Goal: Communication & Community: Answer question/provide support

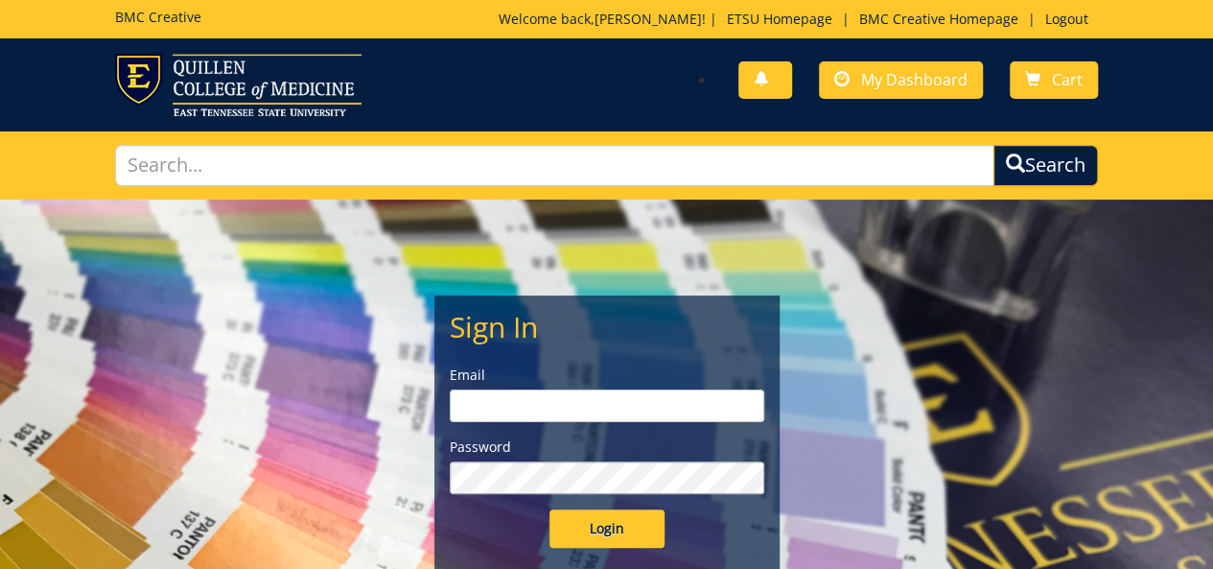
type input "goepel@etsu.edu"
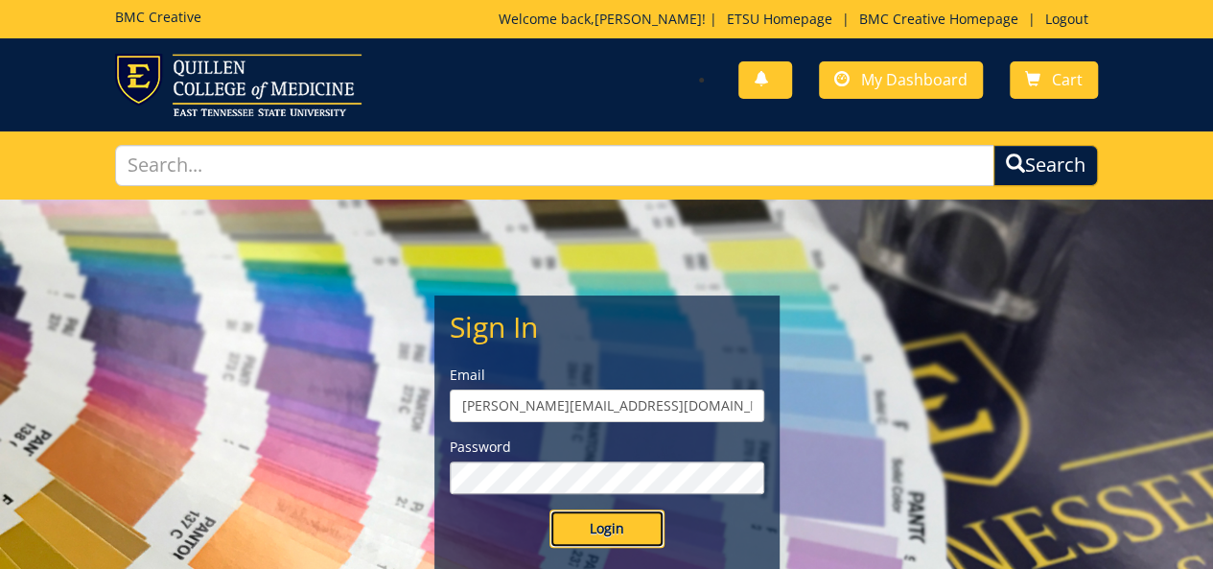
click at [588, 533] on input "Login" at bounding box center [607, 528] width 115 height 38
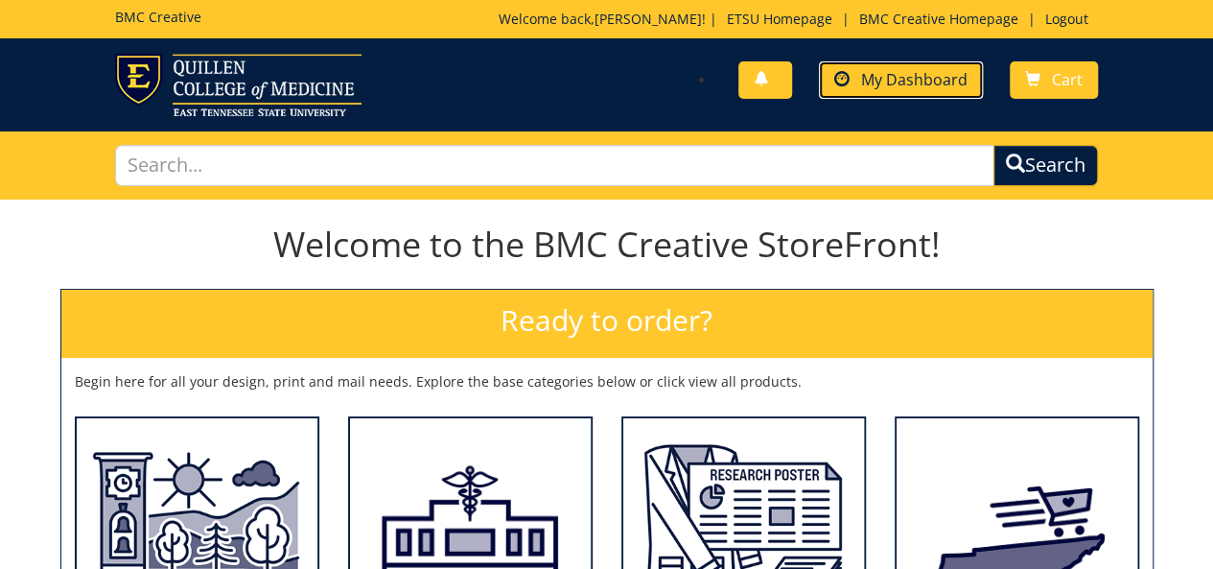
click at [926, 78] on span "My Dashboard" at bounding box center [914, 79] width 106 height 21
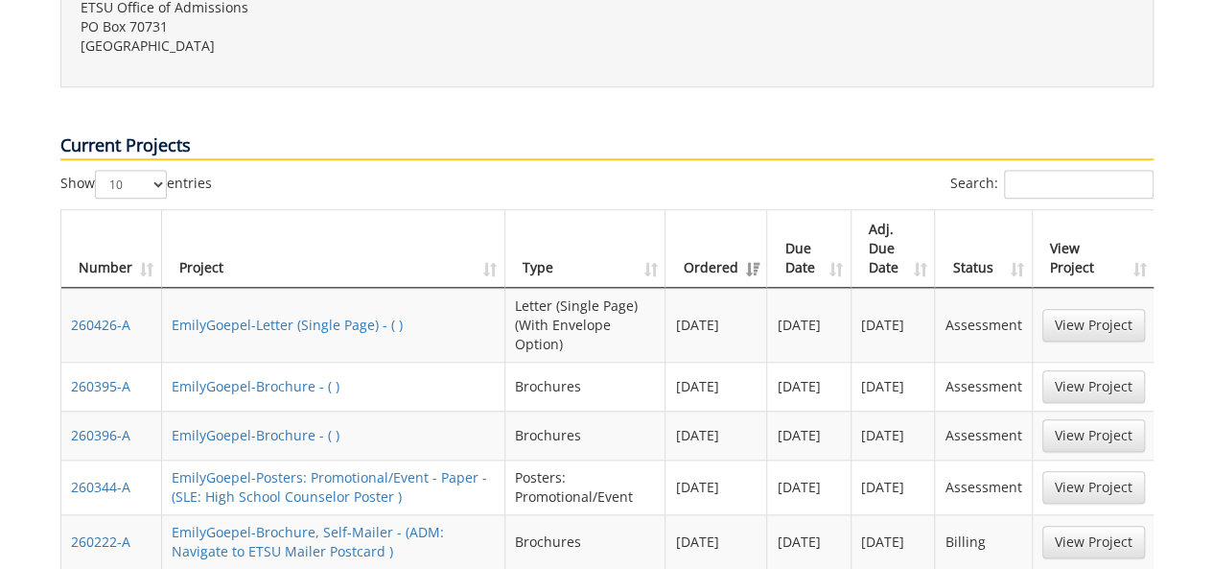
scroll to position [767, 0]
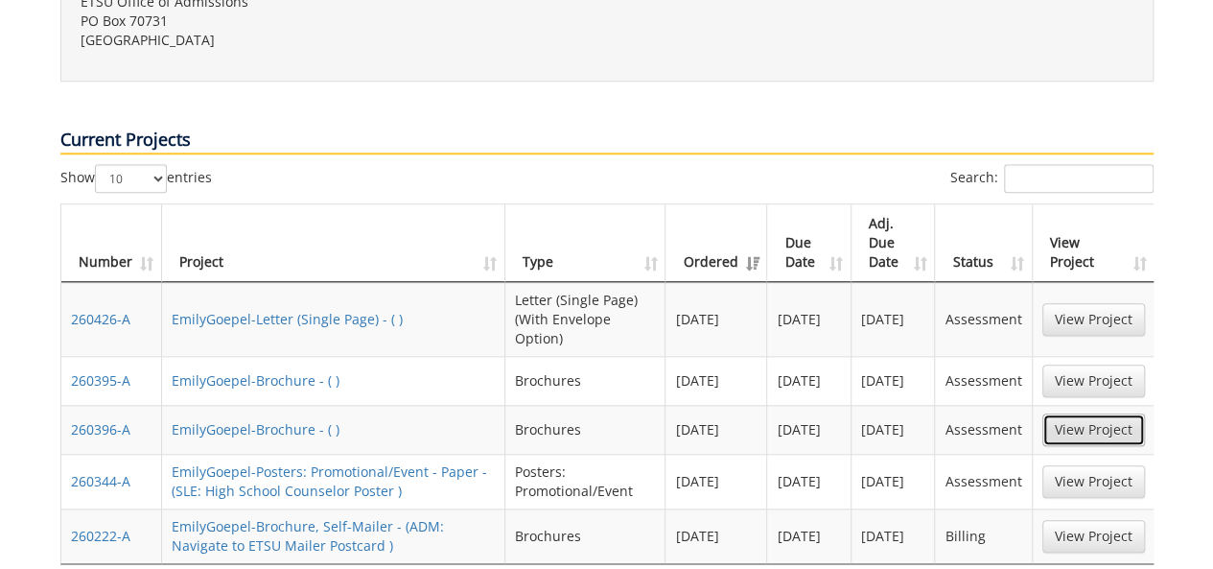
click at [1113, 413] on link "View Project" at bounding box center [1093, 429] width 103 height 33
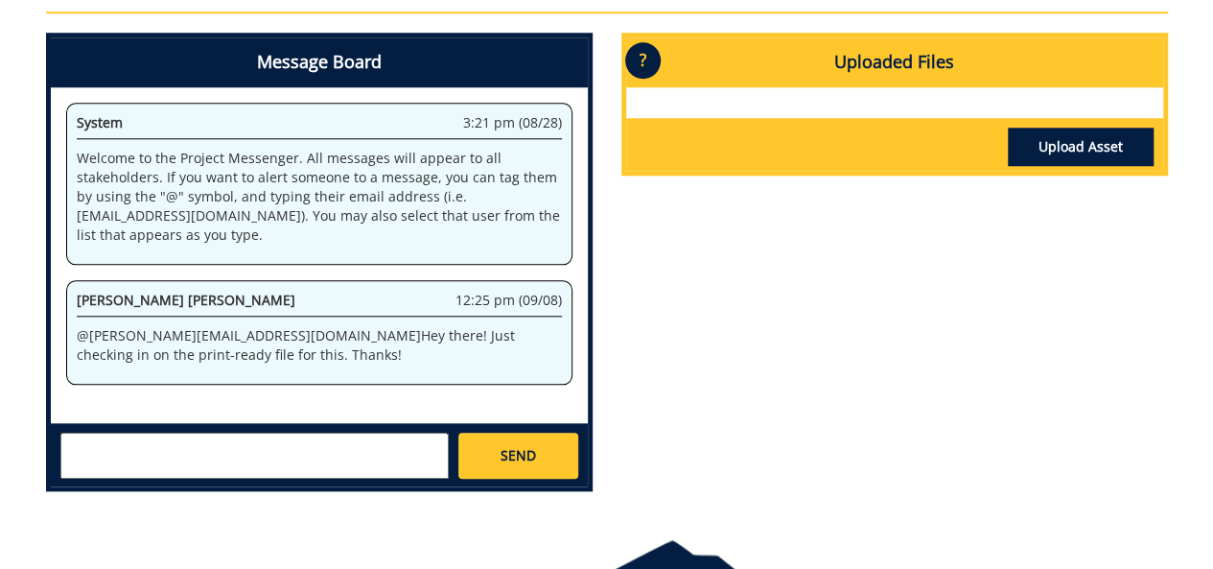
scroll to position [863, 0]
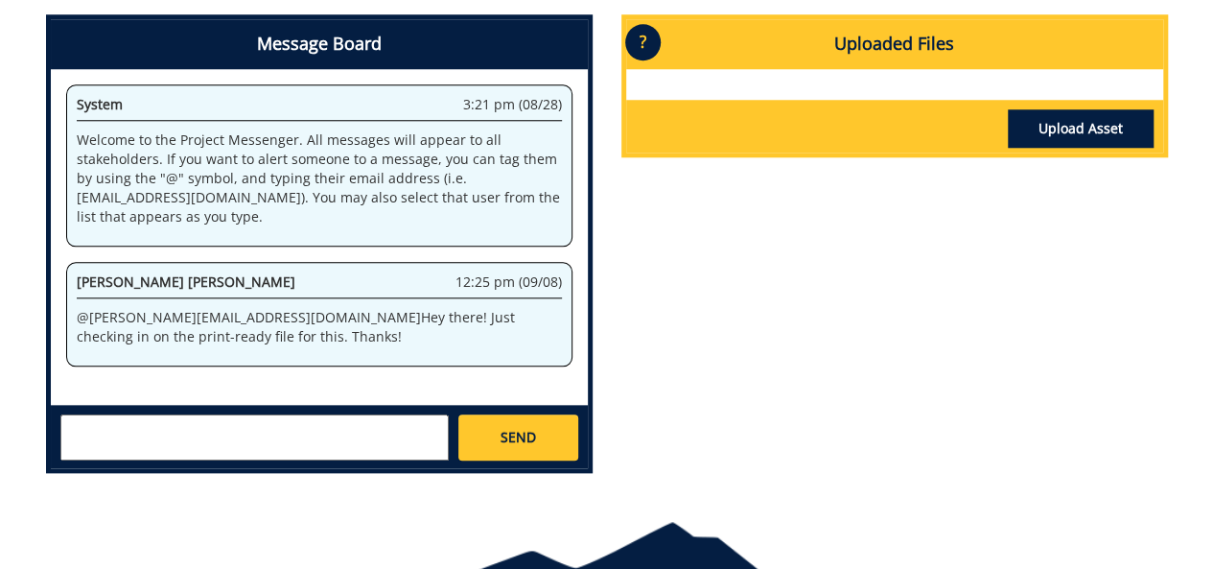
click at [229, 427] on textarea at bounding box center [254, 437] width 388 height 46
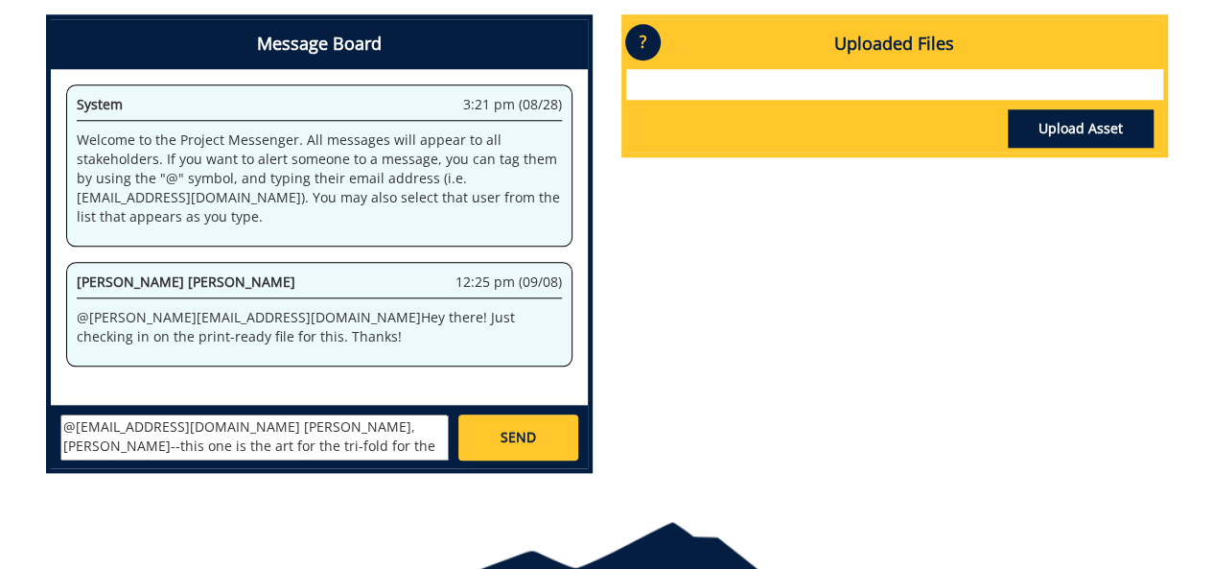
scroll to position [13, 0]
paste textarea "250505-A"
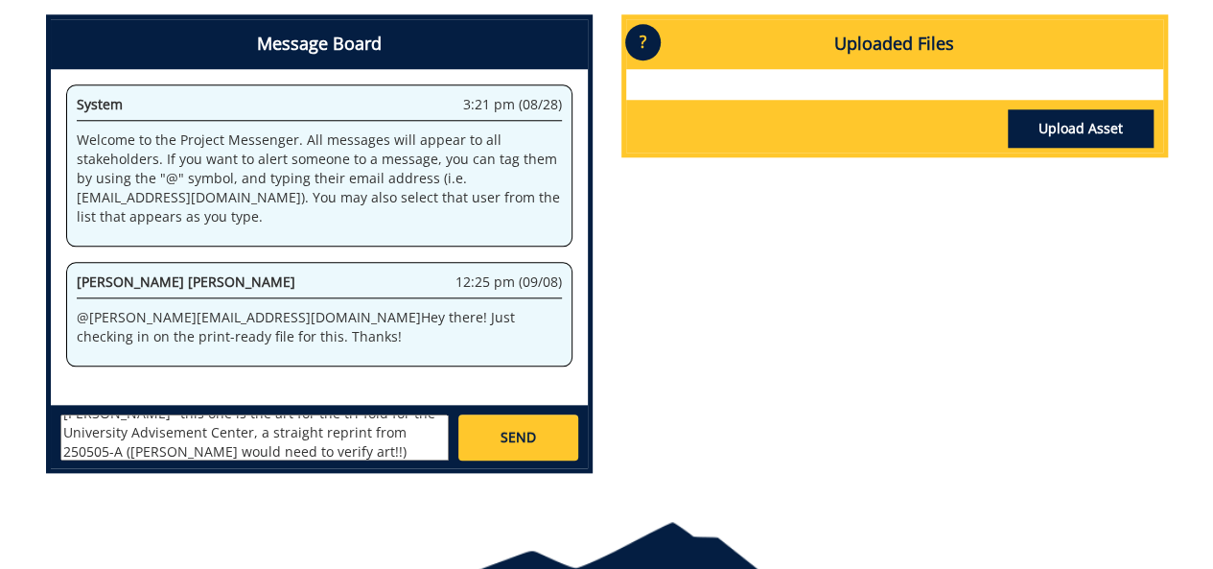
click at [292, 433] on textarea "@campbelltc@etsu.edu Howdy, Taylor--this one is the art for the tri-fold for th…" at bounding box center [254, 437] width 388 height 46
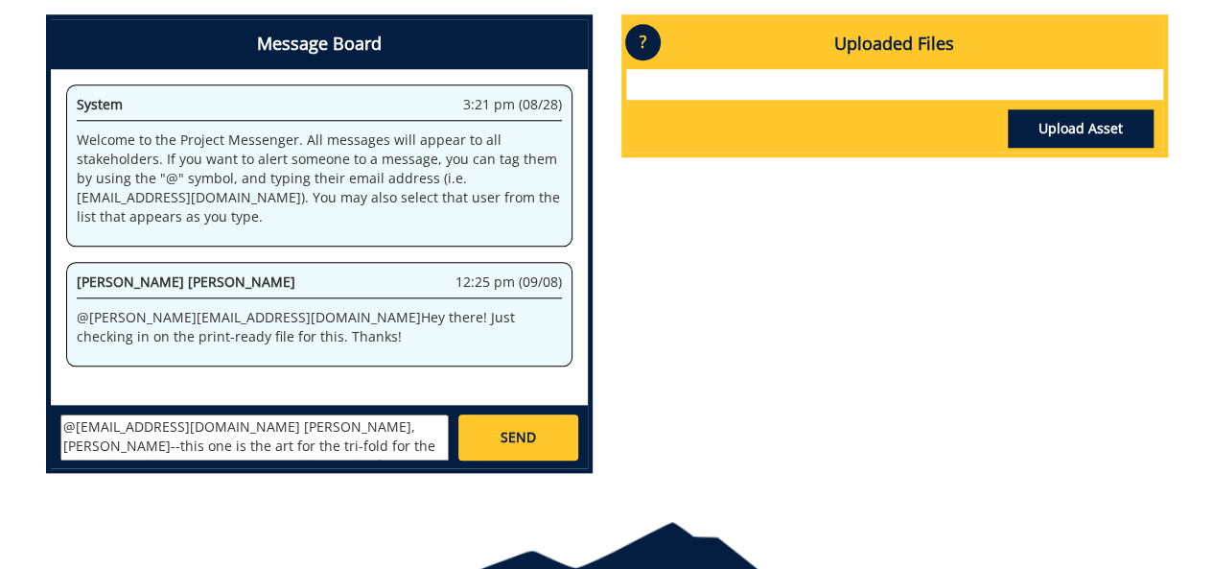
scroll to position [35, 0]
drag, startPoint x: 255, startPoint y: 432, endPoint x: 304, endPoint y: 423, distance: 49.7
click at [259, 432] on textarea "@campbelltc@etsu.edu Howdy, Taylor--this one is the art for the tri-fold for th…" at bounding box center [254, 437] width 388 height 46
click at [364, 445] on textarea "@campbelltc@etsu.edu Howdy, Taylor--this one is the art for the tri-fold for th…" at bounding box center [254, 437] width 388 height 46
click at [414, 435] on textarea "@campbelltc@etsu.edu Howdy, Taylor--this one is the art for the tri-fold for th…" at bounding box center [254, 437] width 388 height 46
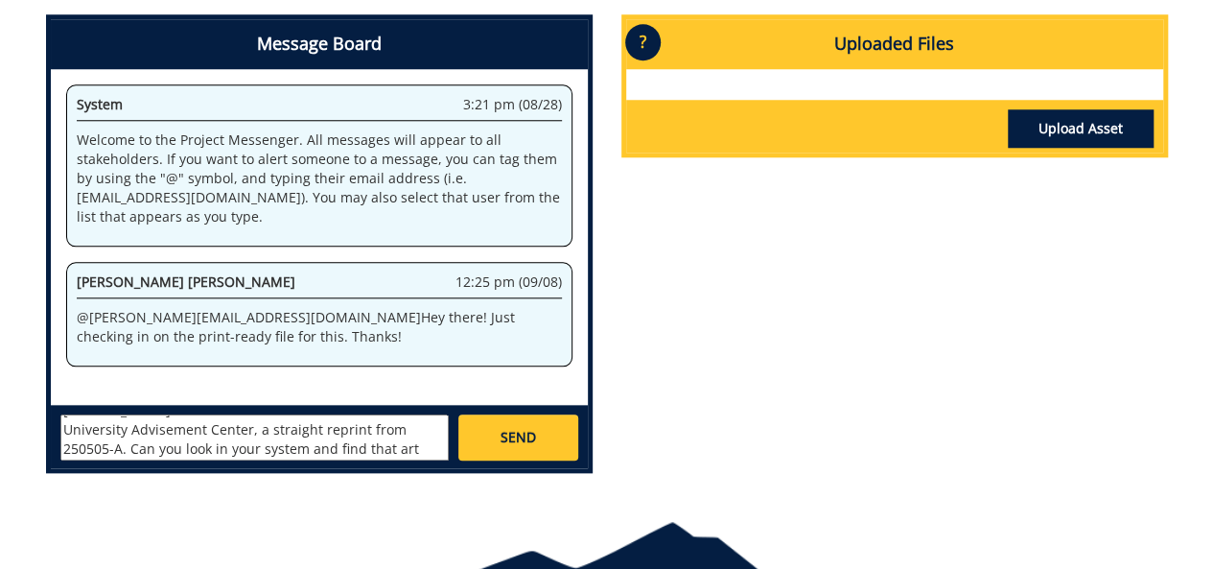
click at [427, 442] on textarea "@campbelltc@etsu.edu Howdy, Taylor--this one is the art for the tri-fold for th…" at bounding box center [254, 437] width 388 height 46
click at [166, 433] on textarea "@campbelltc@etsu.edu Howdy, Taylor--this one is the art for the tri-fold for th…" at bounding box center [254, 437] width 388 height 46
click at [171, 433] on textarea "@campbelltc@etsu.edu Howdy, Taylor--this one is the art for the tri-fold for th…" at bounding box center [254, 437] width 388 height 46
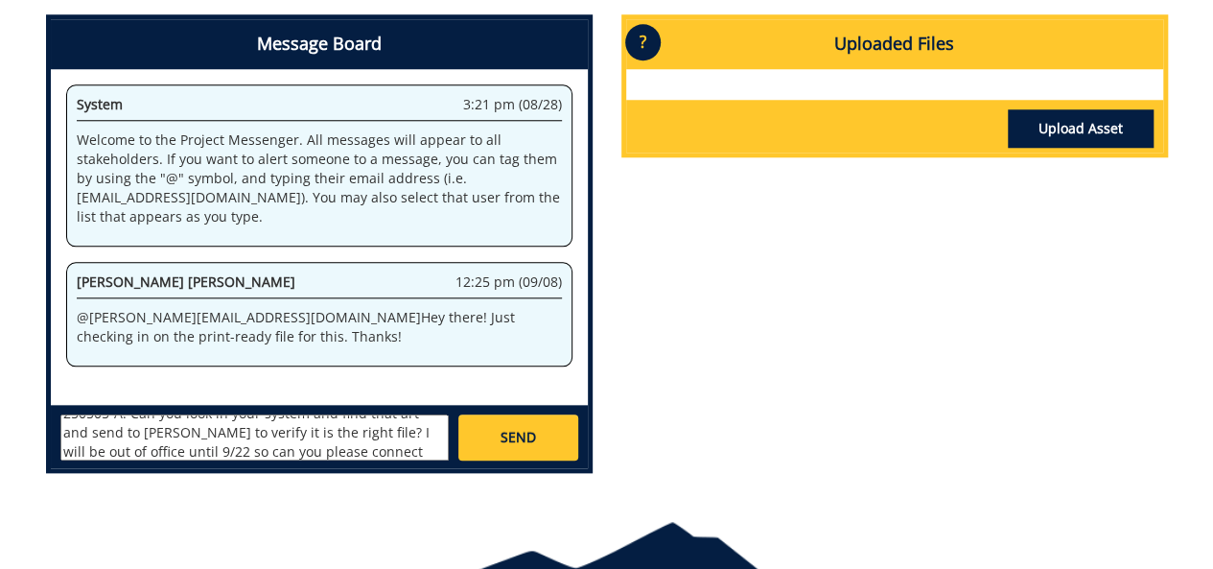
drag, startPoint x: 403, startPoint y: 448, endPoint x: 459, endPoint y: 445, distance: 56.7
click at [404, 448] on textarea "@campbelltc@etsu.edu Howdy, Taylor--this one is the art for the tri-fold for th…" at bounding box center [254, 437] width 388 height 46
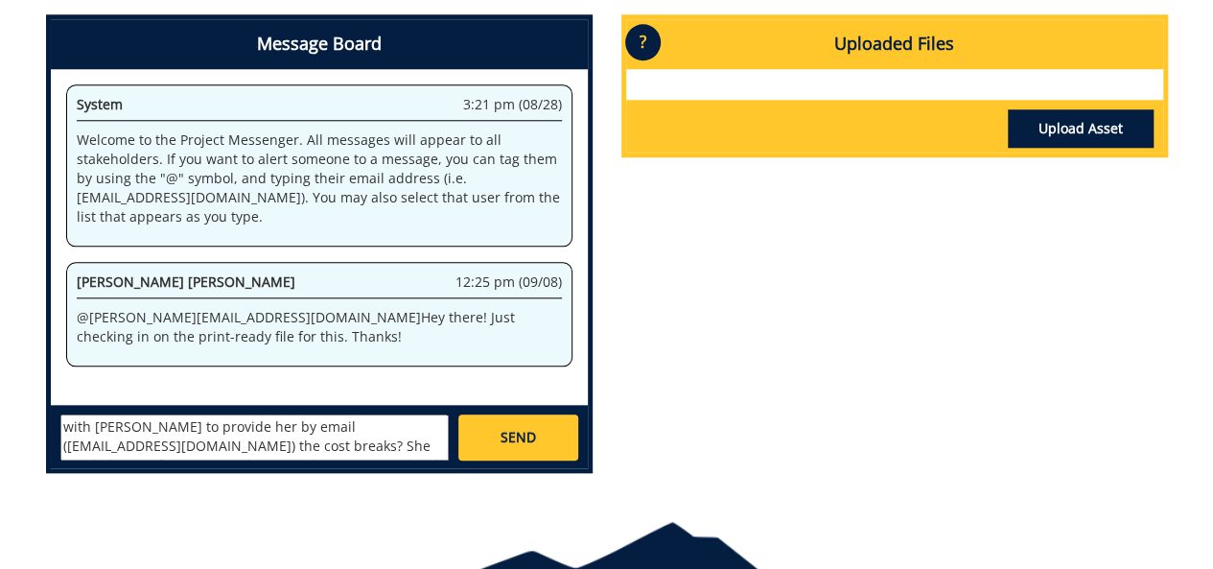
click at [206, 435] on textarea "@campbelltc@etsu.edu Howdy, Taylor--this one is the art for the tri-fold for th…" at bounding box center [254, 437] width 388 height 46
click at [198, 431] on textarea "@campbelltc@etsu.edu Howdy, Taylor--this one is the art for the tri-fold for th…" at bounding box center [254, 437] width 388 height 46
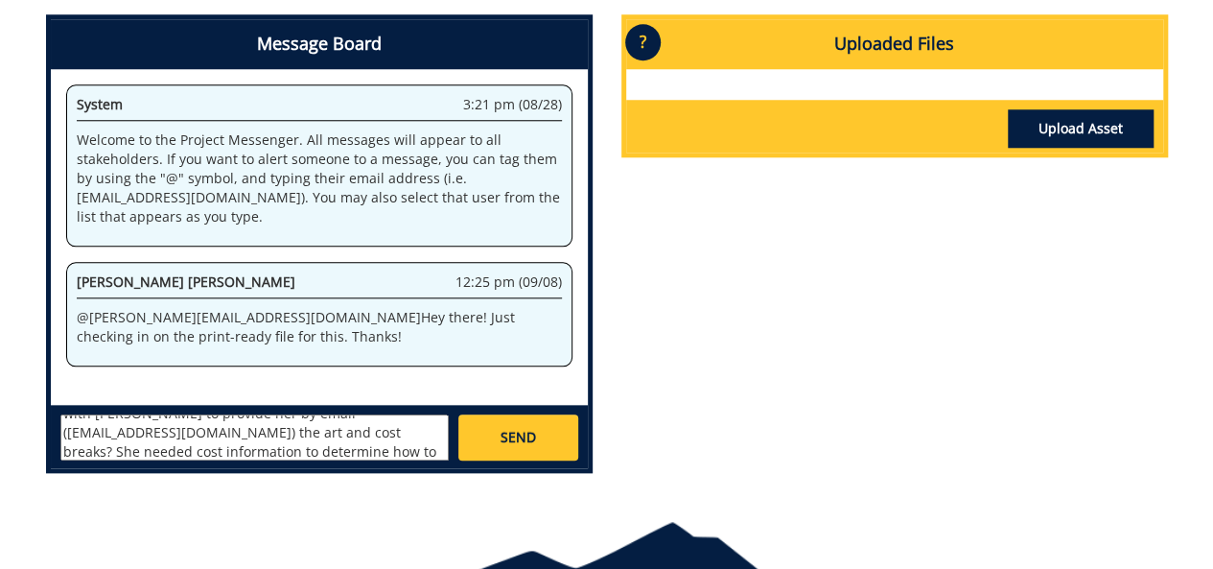
scroll to position [131, 0]
type textarea "@[EMAIL_ADDRESS][DOMAIN_NAME] [PERSON_NAME], [PERSON_NAME]--this one is the art…"
click at [509, 444] on span "SEND" at bounding box center [518, 437] width 35 height 19
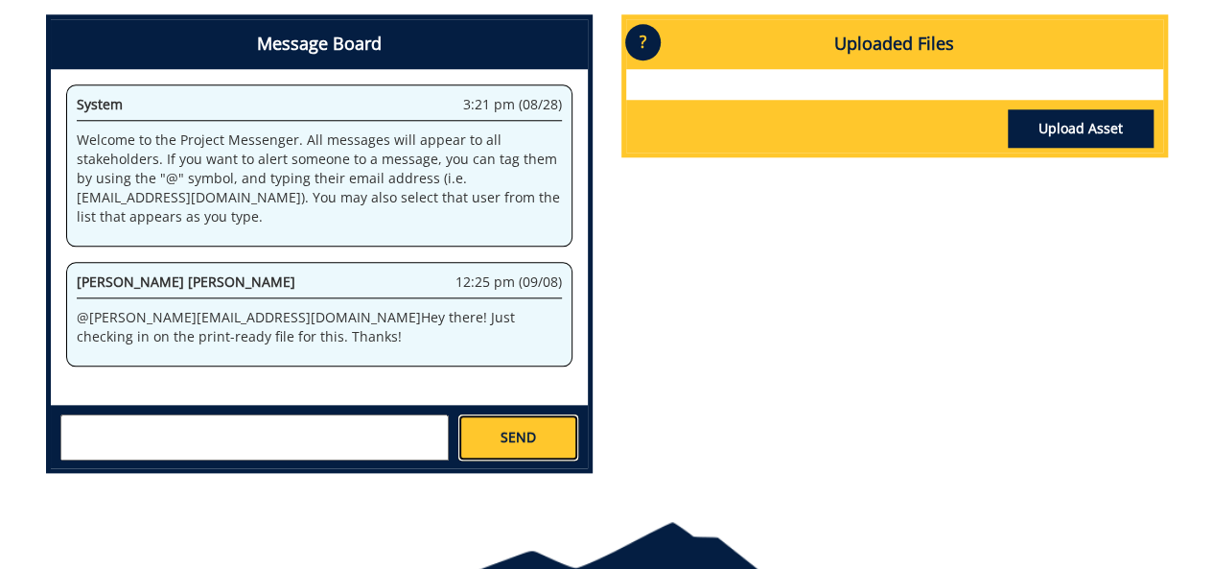
scroll to position [0, 0]
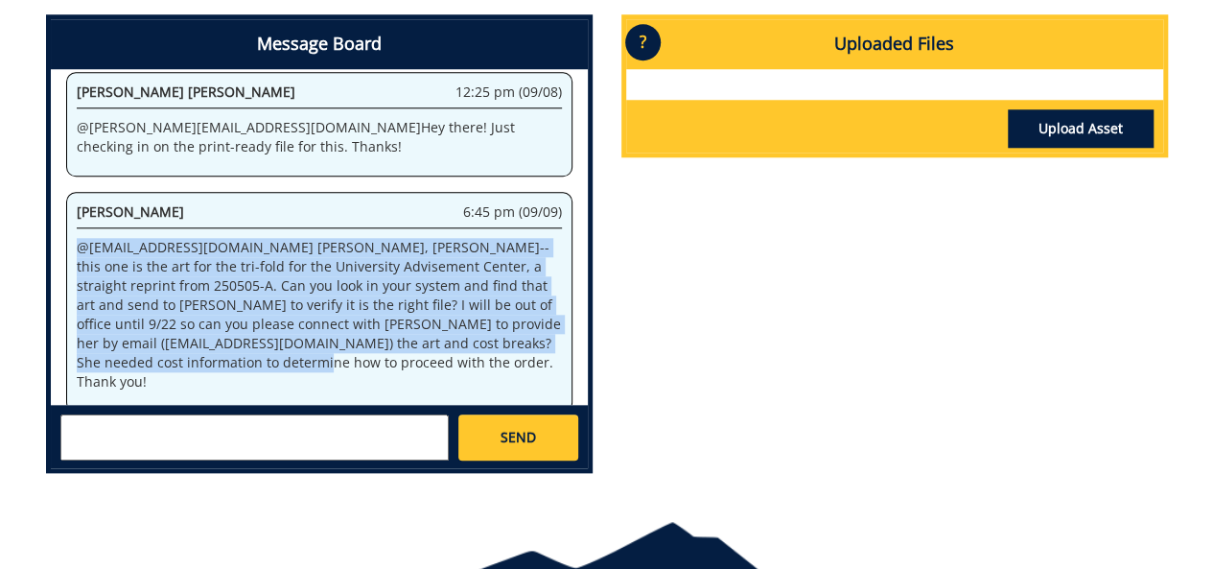
drag, startPoint x: 215, startPoint y: 365, endPoint x: 31, endPoint y: 245, distance: 220.2
click at [32, 245] on div "Message Board System 3:21 pm (08/28) Welcome to the Project Messenger. All mess…" at bounding box center [319, 251] width 575 height 474
copy p "@[EMAIL_ADDRESS][DOMAIN_NAME] [PERSON_NAME], [PERSON_NAME]--this one is the art…"
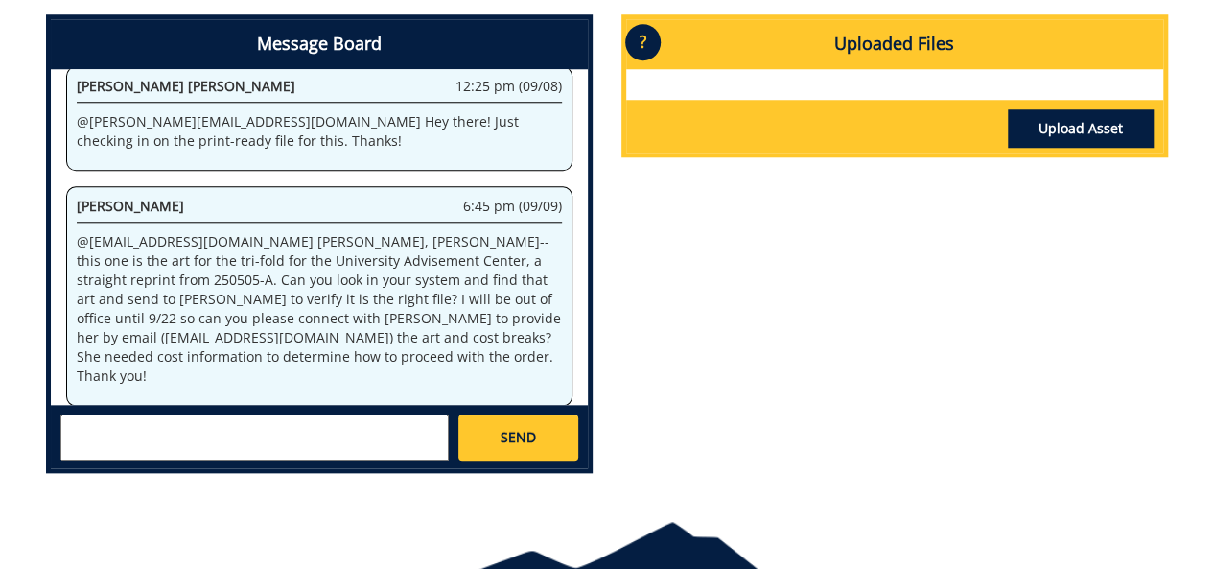
scroll to position [25700, 0]
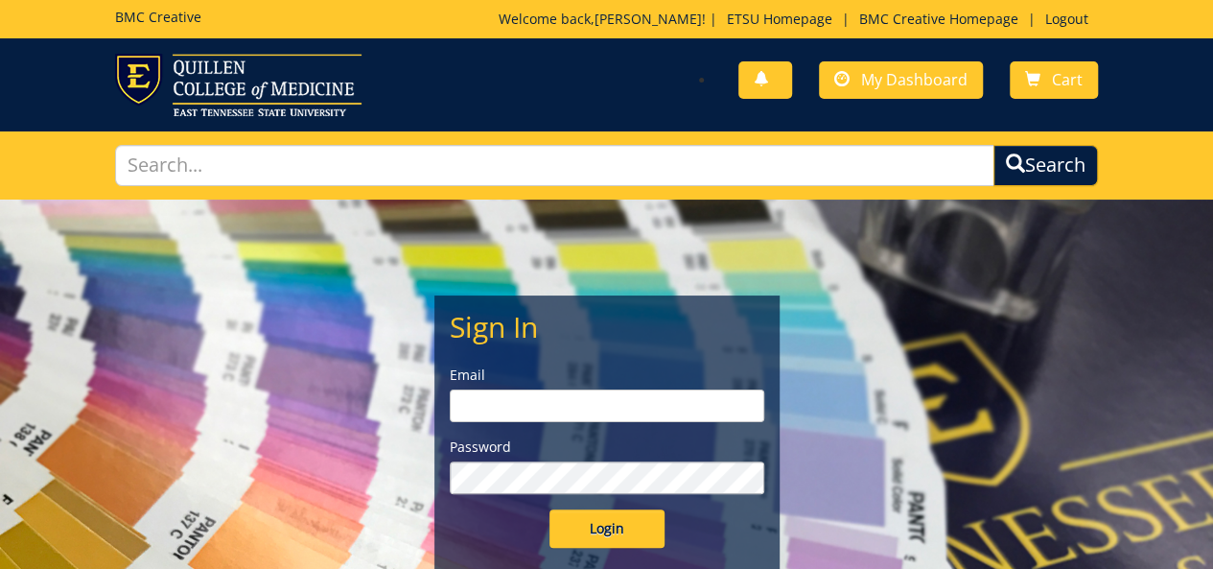
type input "[PERSON_NAME][EMAIL_ADDRESS][DOMAIN_NAME]"
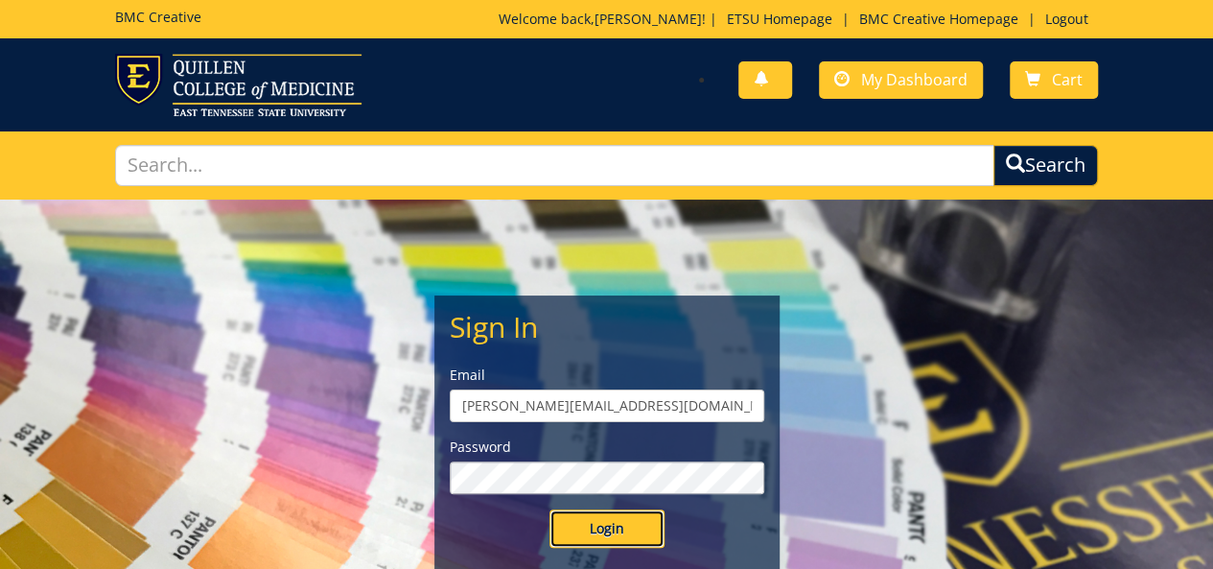
click at [604, 523] on input "Login" at bounding box center [607, 528] width 115 height 38
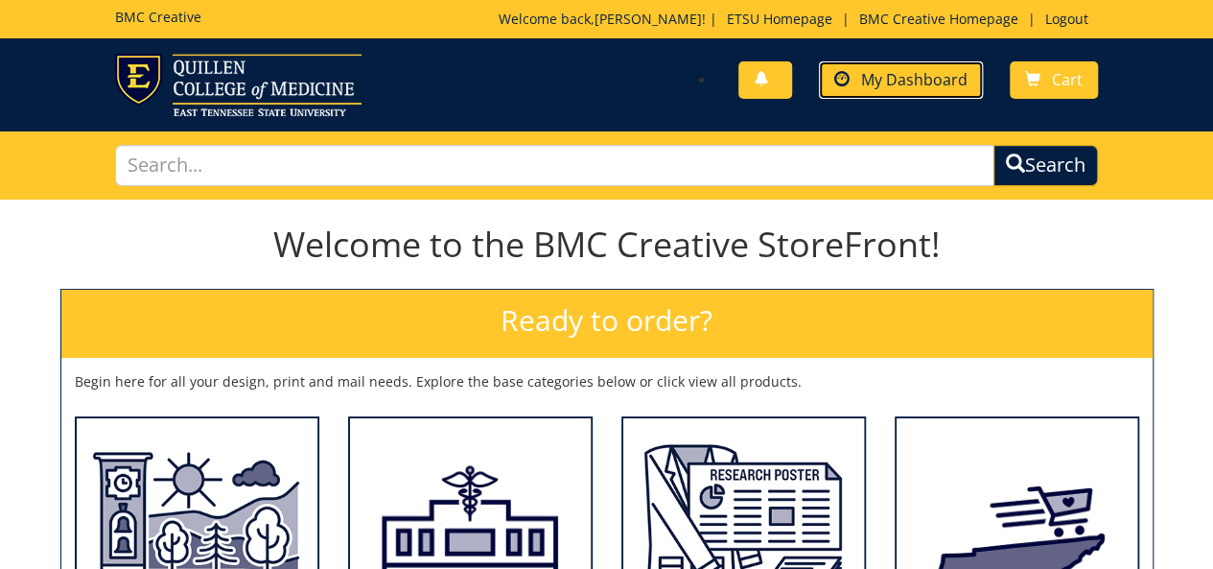
click at [888, 82] on span "My Dashboard" at bounding box center [914, 79] width 106 height 21
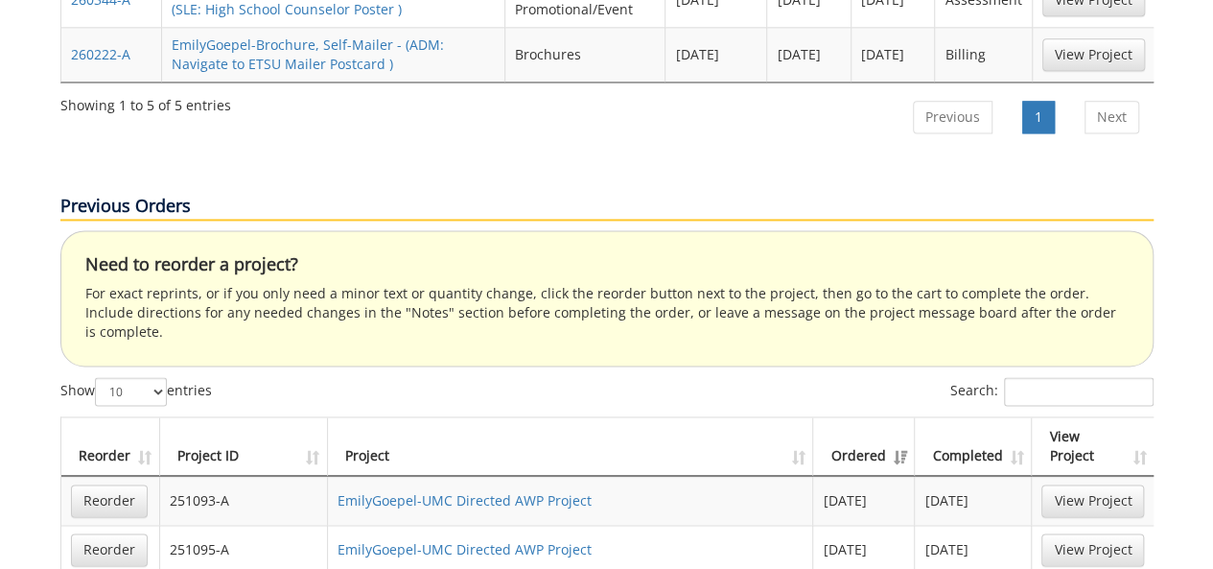
scroll to position [1343, 0]
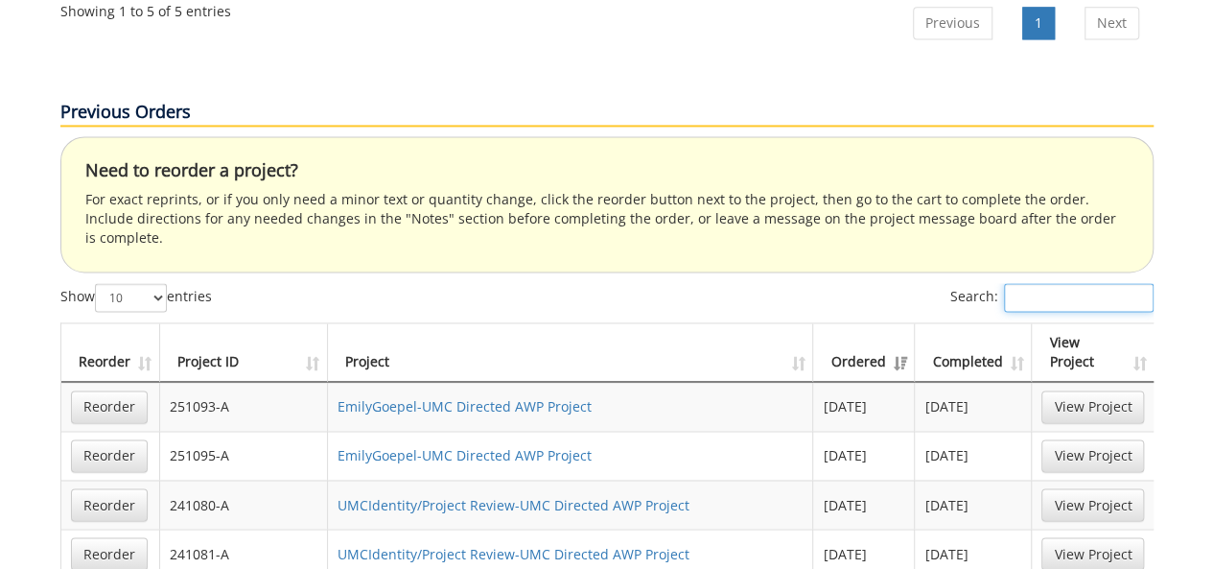
click at [1026, 283] on input "Search:" at bounding box center [1079, 297] width 150 height 29
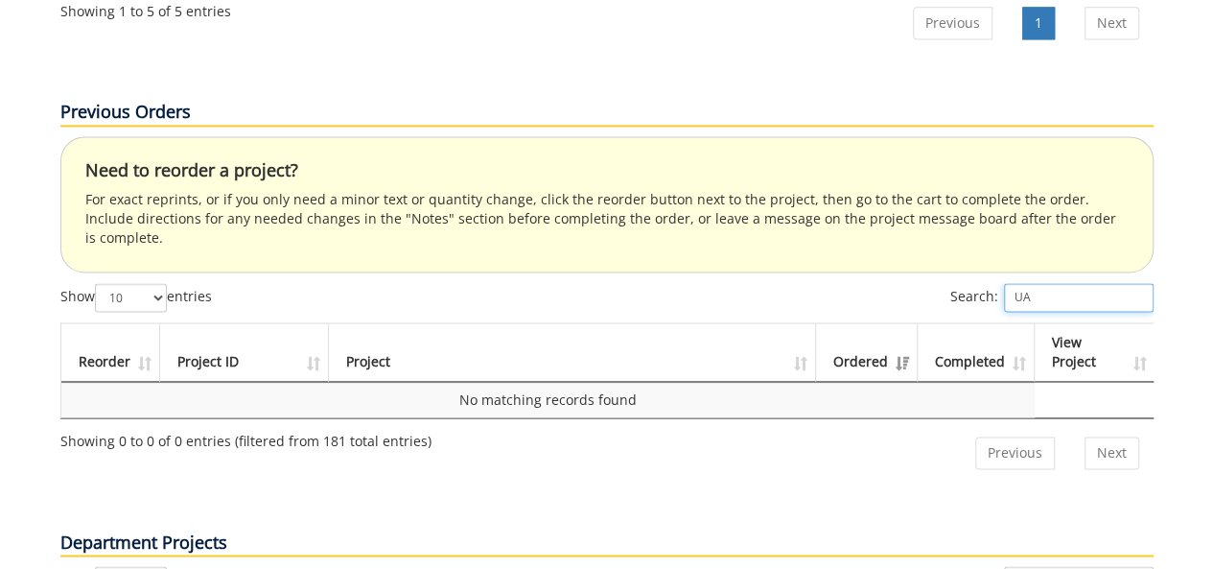
type input "U"
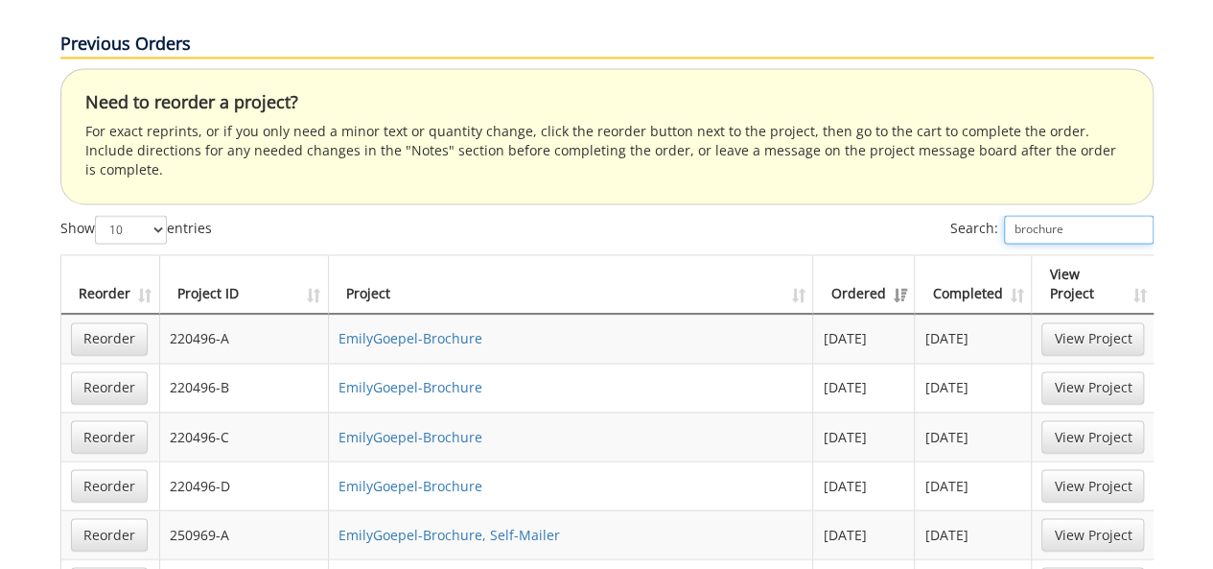
scroll to position [1534, 0]
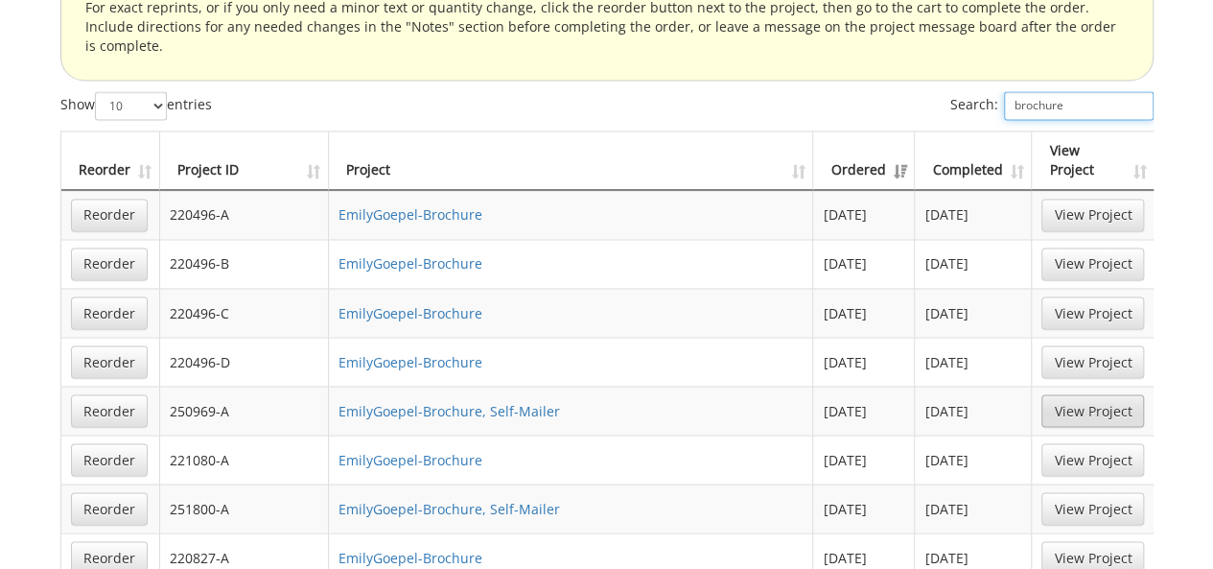
type input "brochure"
click at [1080, 394] on link "View Project" at bounding box center [1092, 410] width 103 height 33
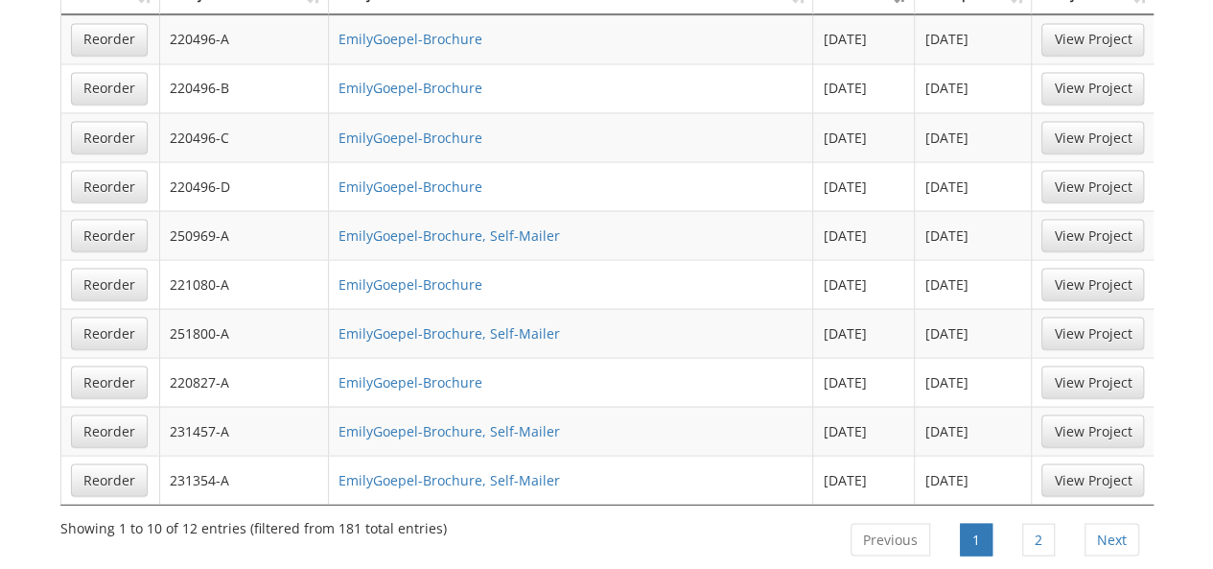
scroll to position [1726, 0]
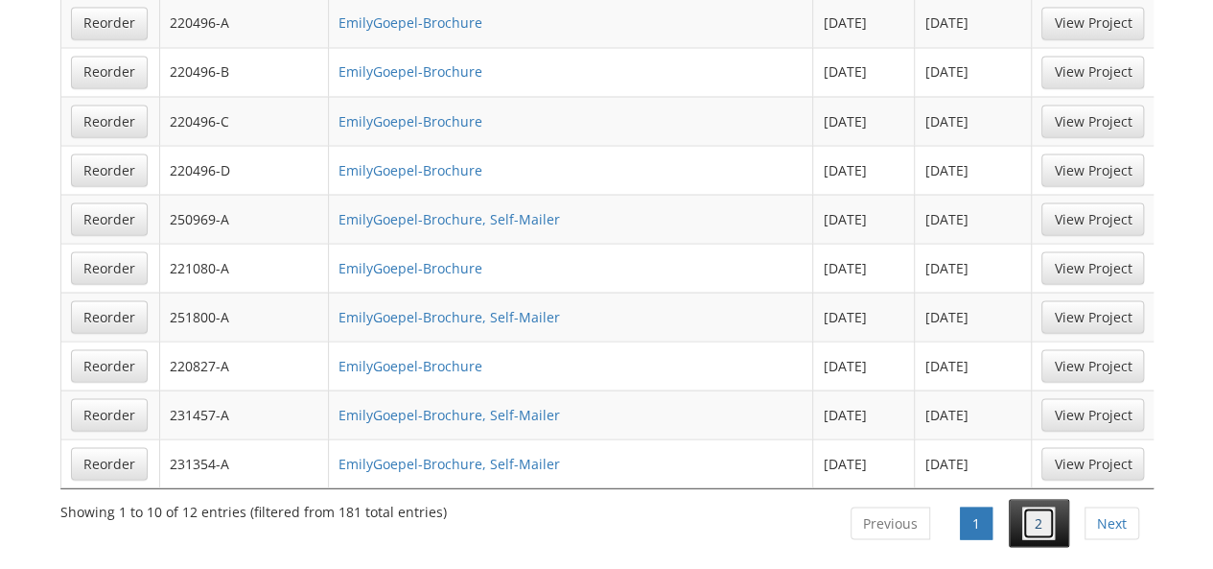
click at [1045, 506] on link "2" at bounding box center [1038, 522] width 33 height 33
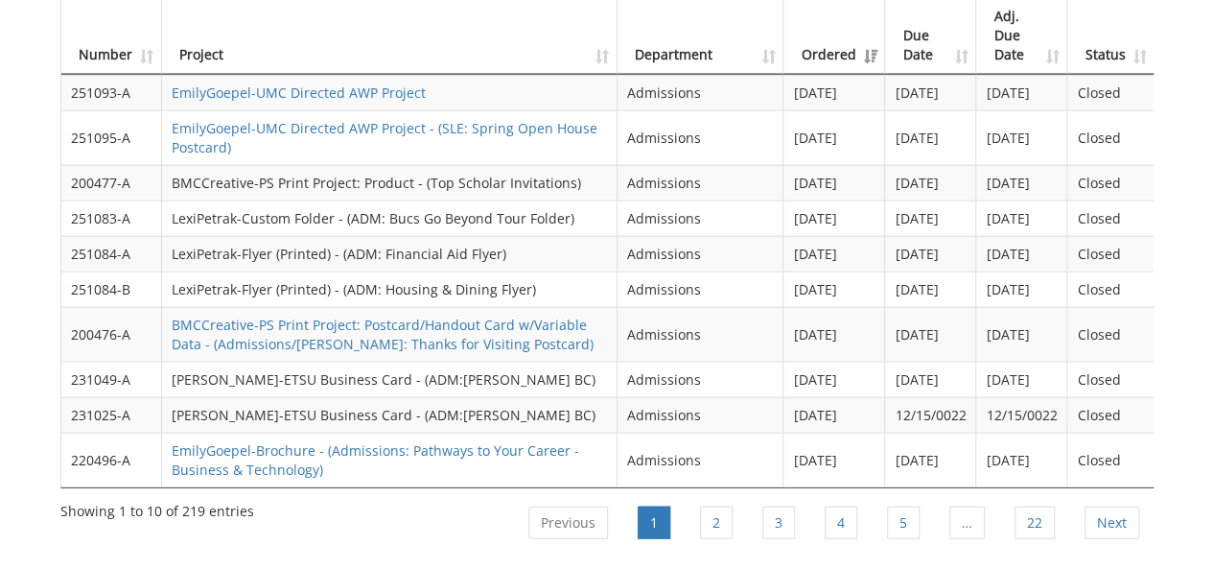
scroll to position [1918, 0]
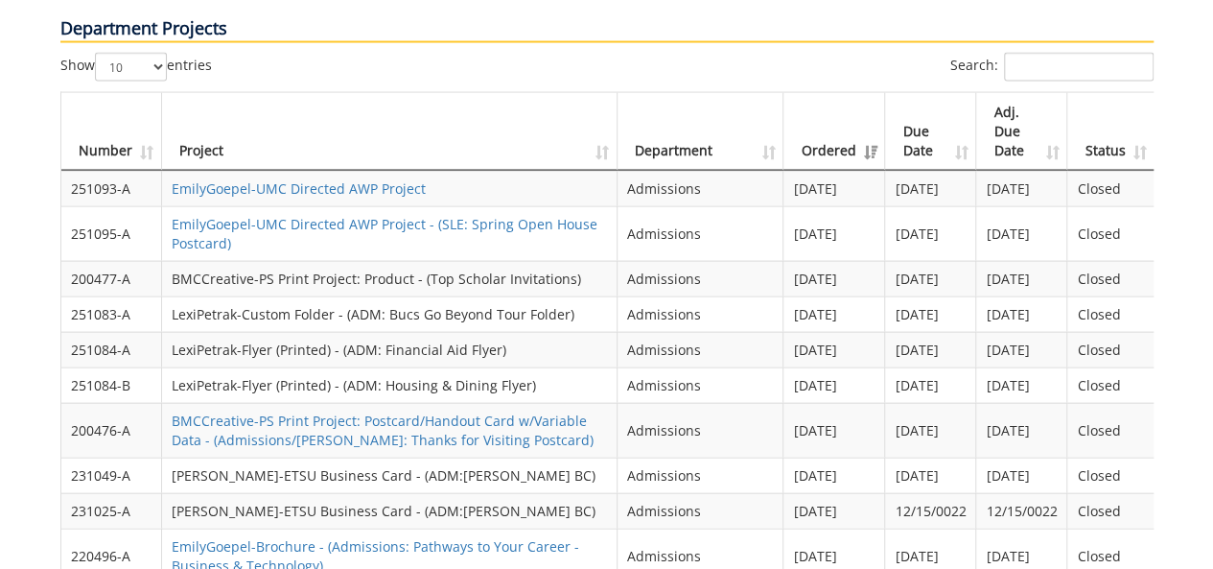
click at [869, 93] on th "Ordered" at bounding box center [835, 132] width 102 height 78
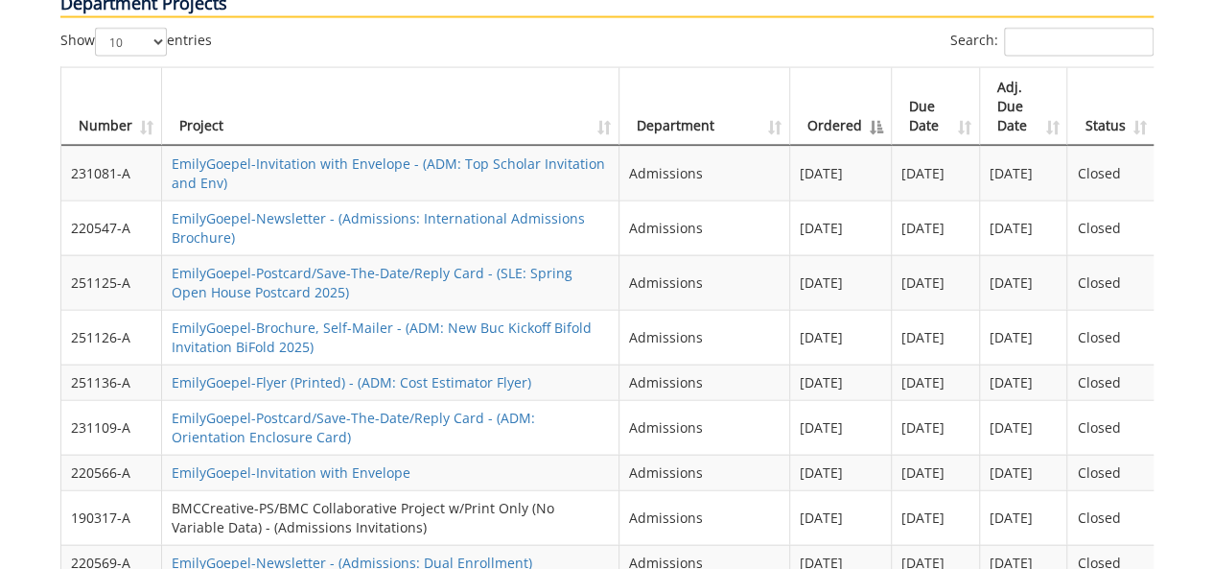
scroll to position [2014, 0]
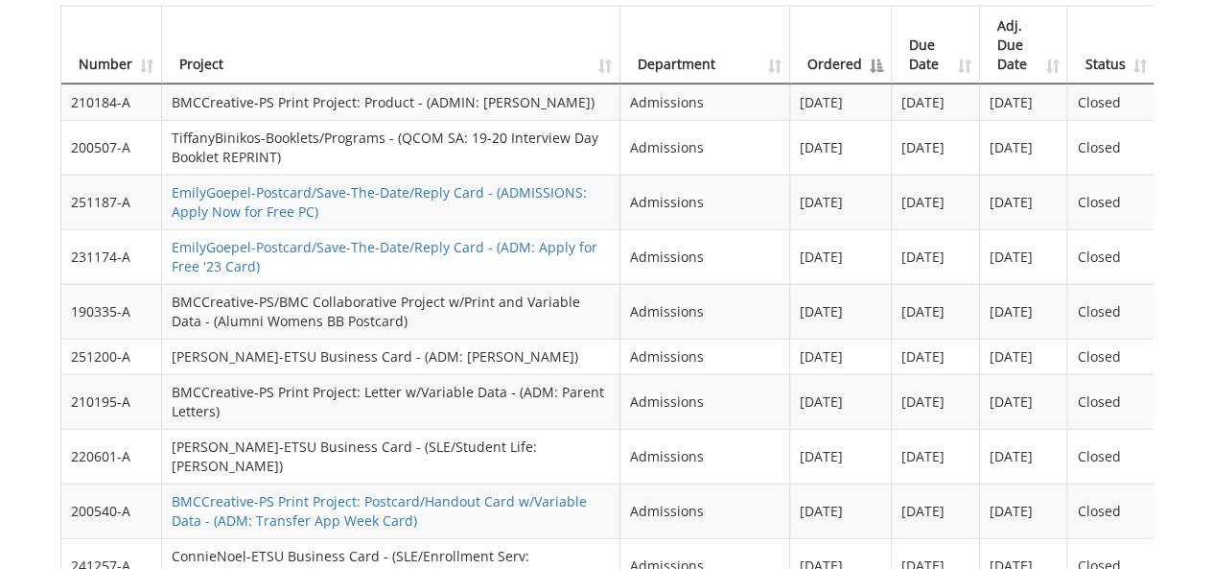
scroll to position [2110, 0]
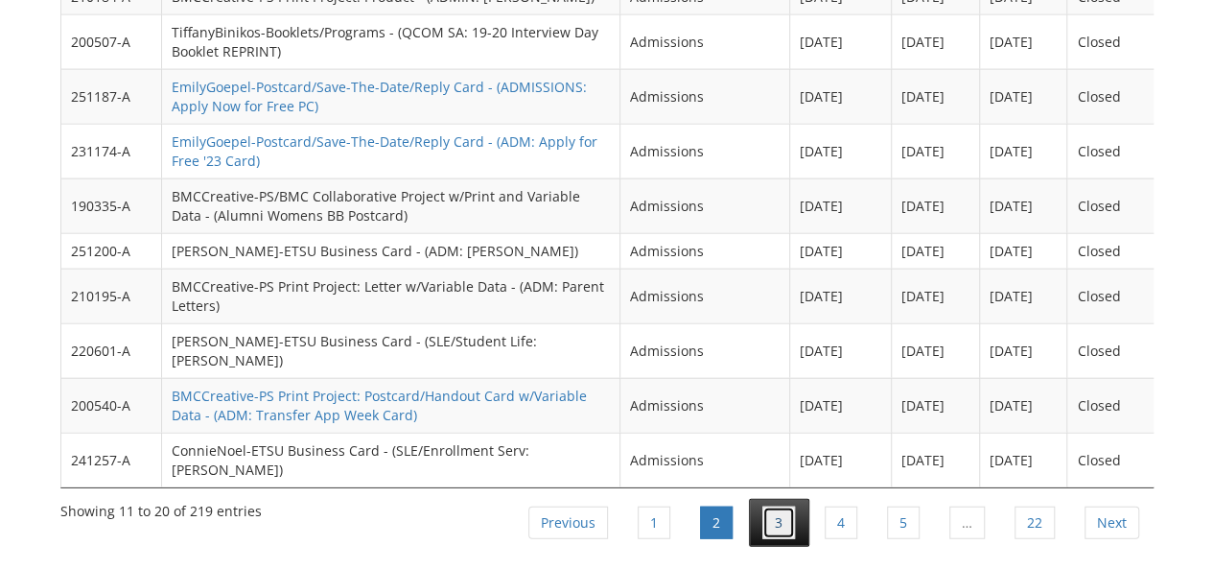
click at [788, 506] on link "3" at bounding box center [778, 522] width 33 height 33
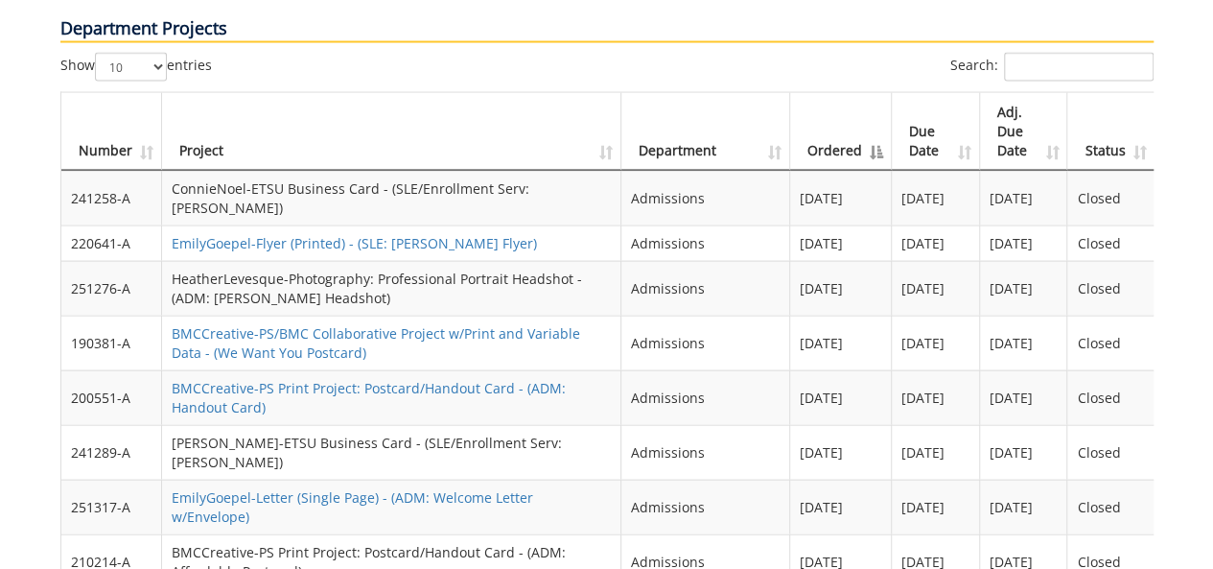
scroll to position [2014, 0]
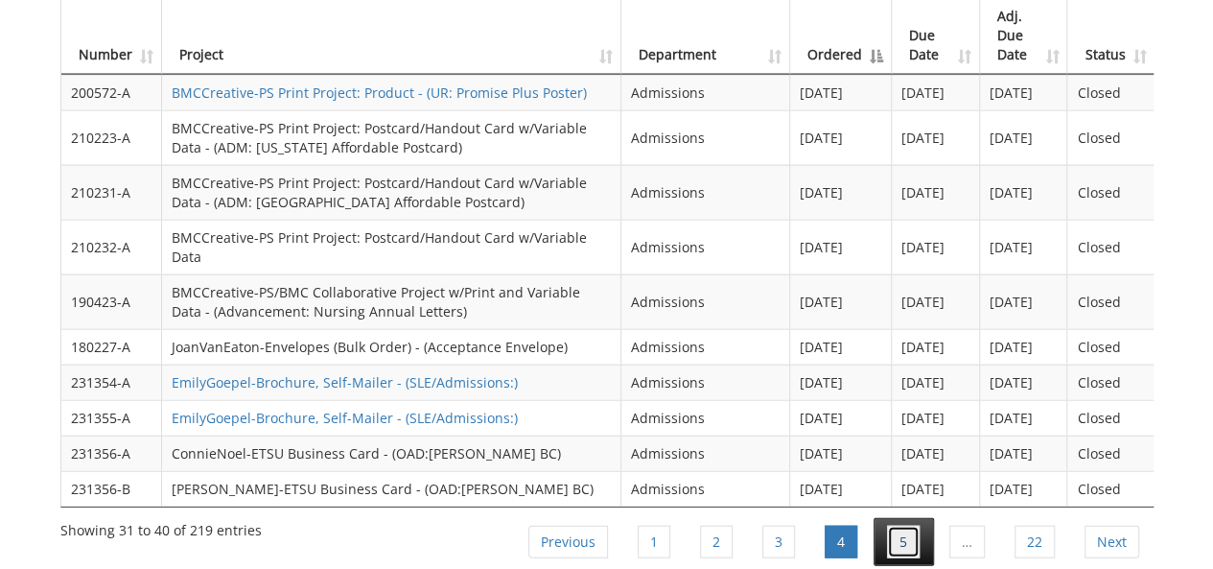
click at [895, 526] on link "5" at bounding box center [903, 542] width 33 height 33
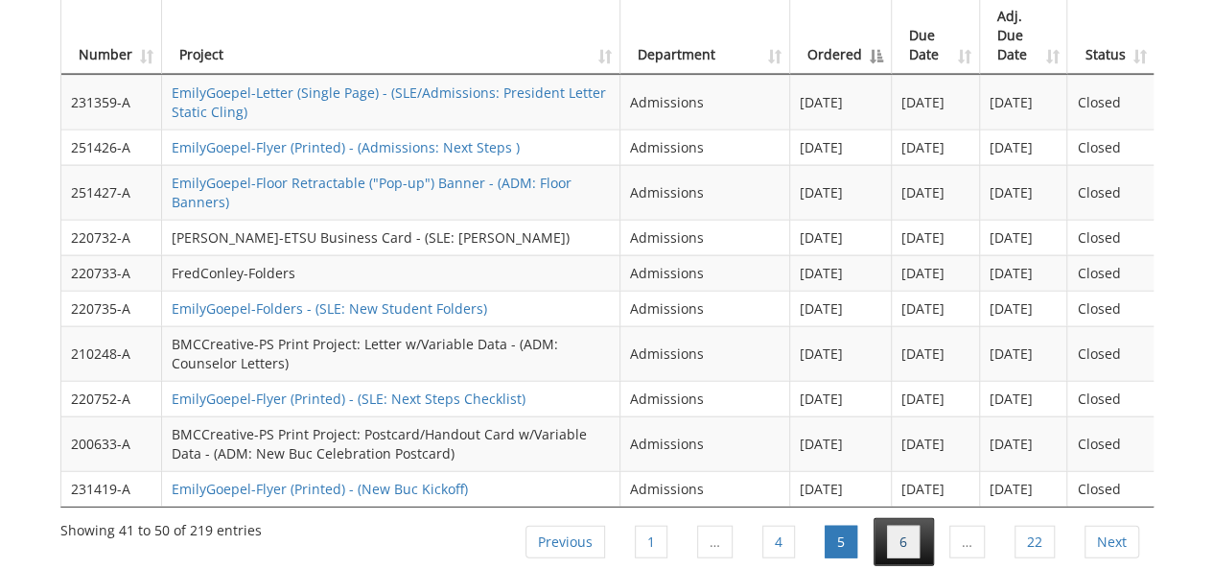
click at [912, 526] on link "6" at bounding box center [903, 542] width 33 height 33
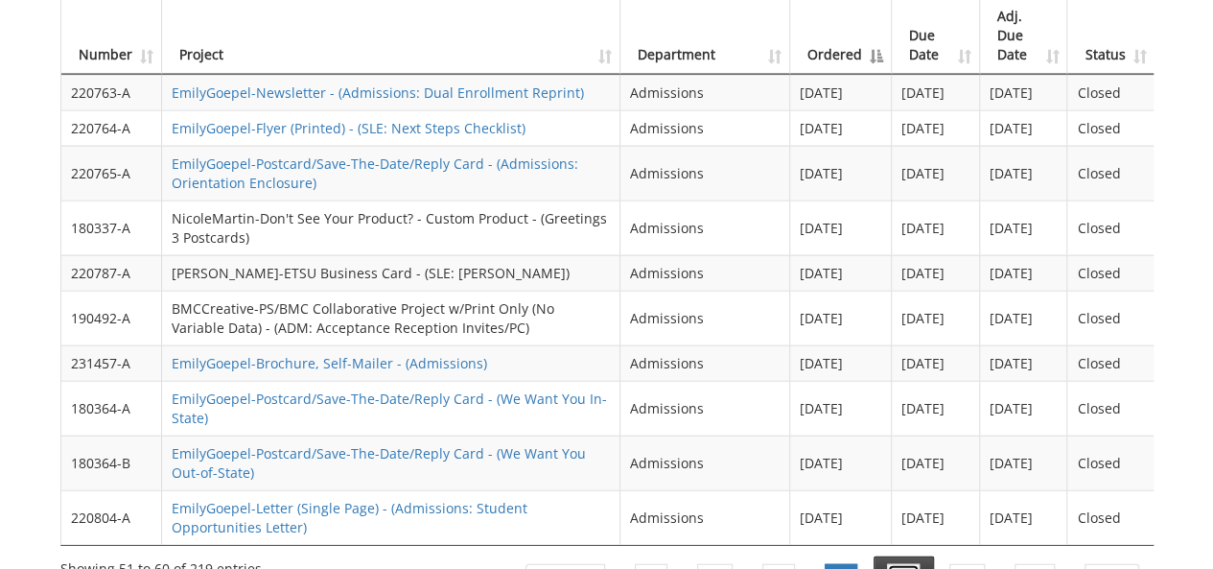
click at [916, 564] on link "7" at bounding box center [903, 580] width 33 height 33
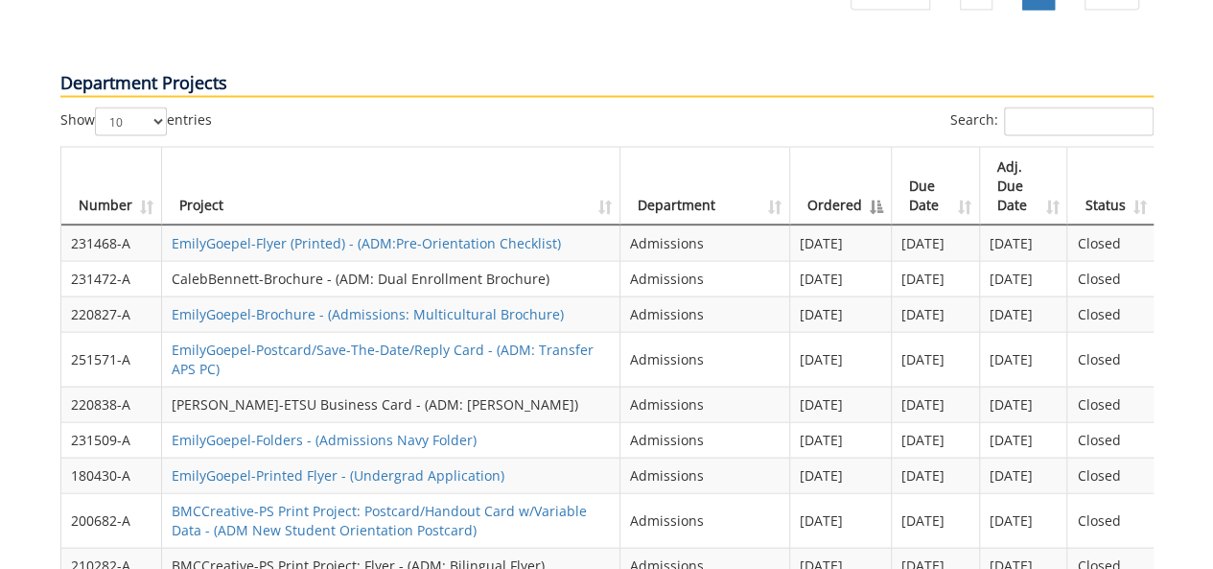
scroll to position [1918, 0]
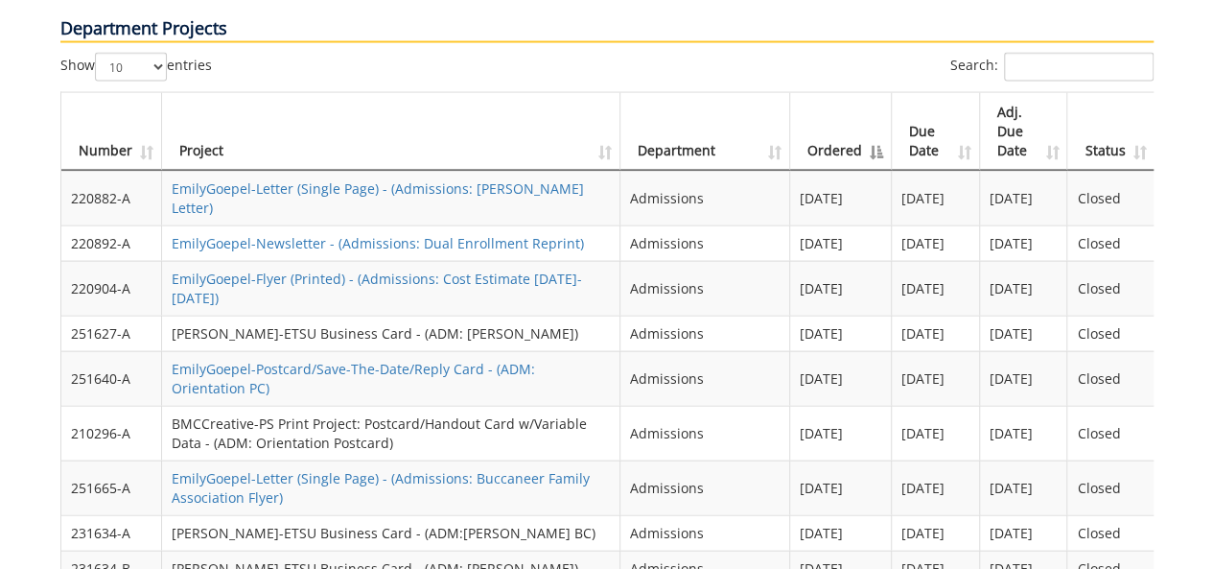
scroll to position [1933, 0]
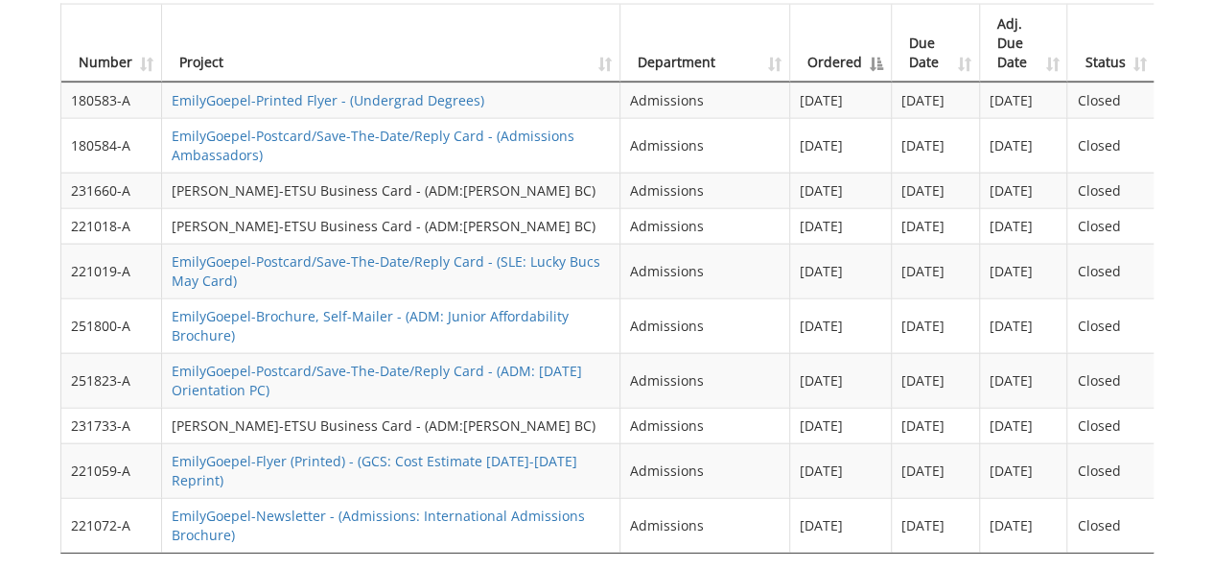
scroll to position [2048, 0]
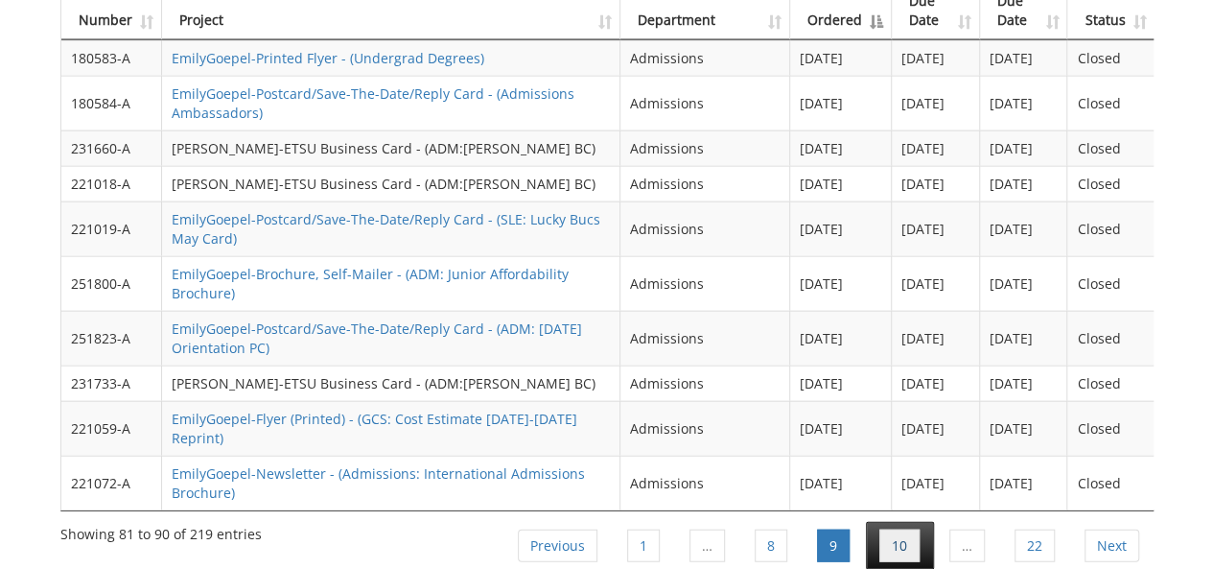
click at [901, 529] on link "10" at bounding box center [899, 545] width 40 height 33
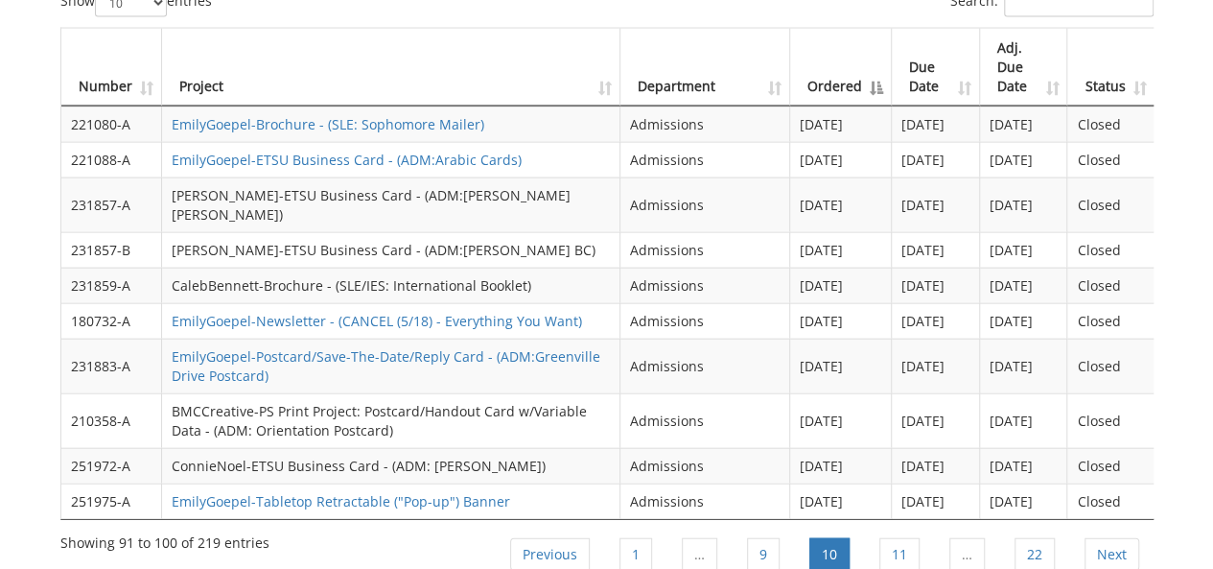
scroll to position [1953, 0]
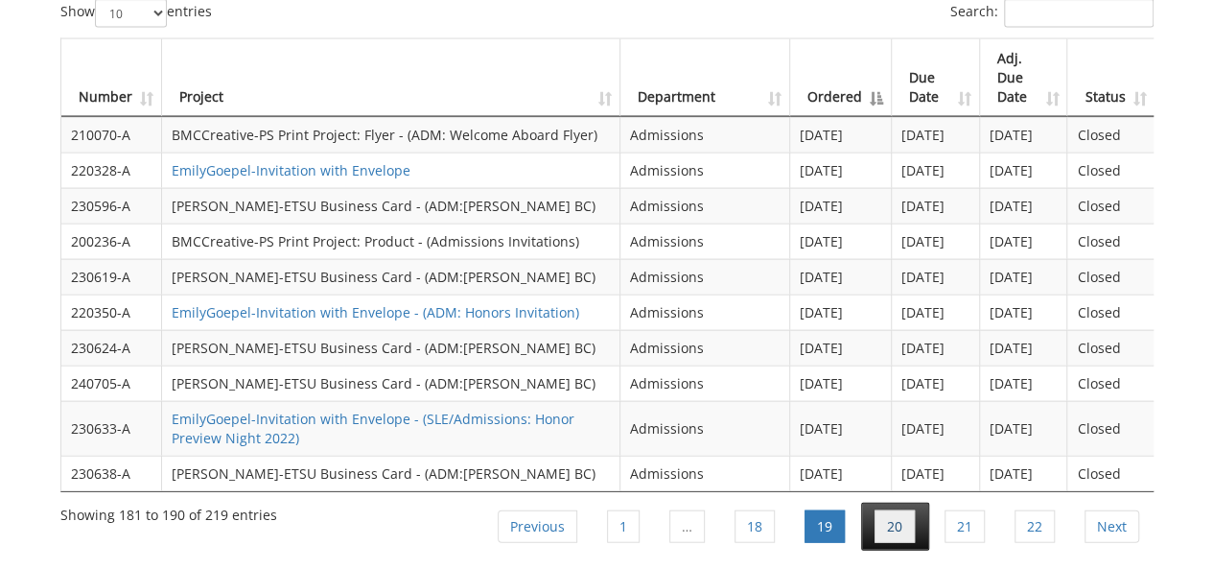
click at [900, 510] on link "20" at bounding box center [895, 526] width 40 height 33
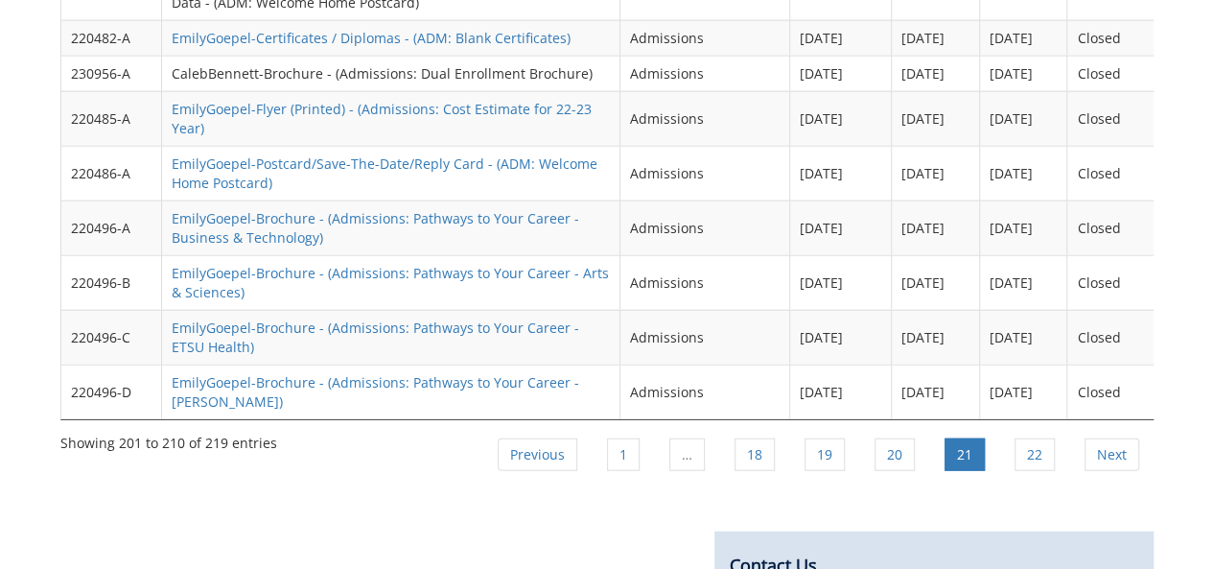
scroll to position [2183, 0]
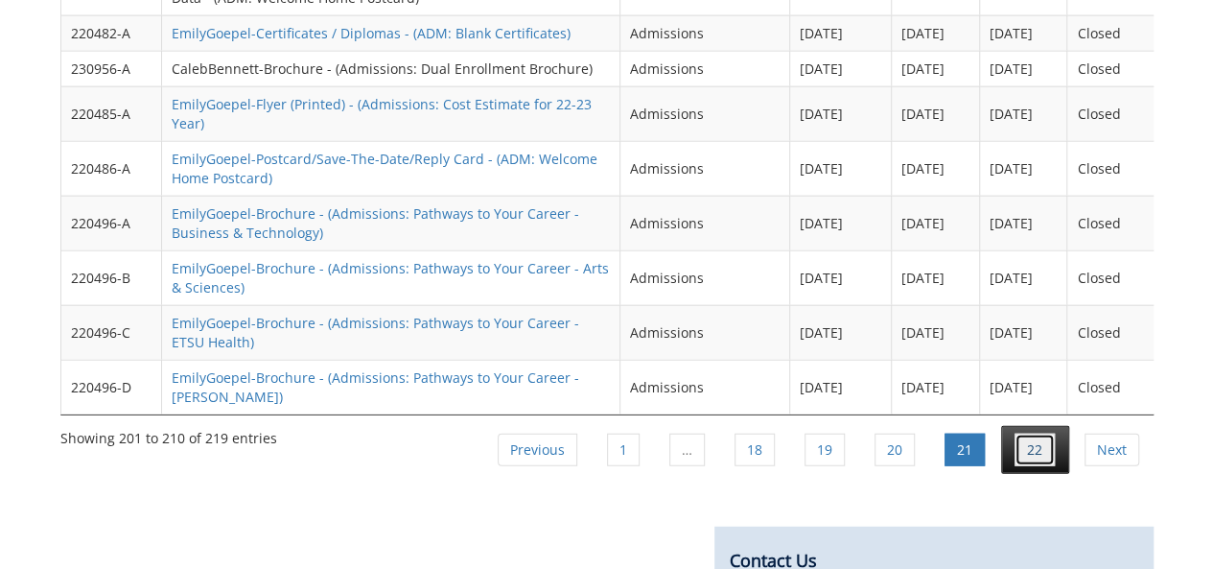
click at [1040, 433] on link "22" at bounding box center [1035, 449] width 40 height 33
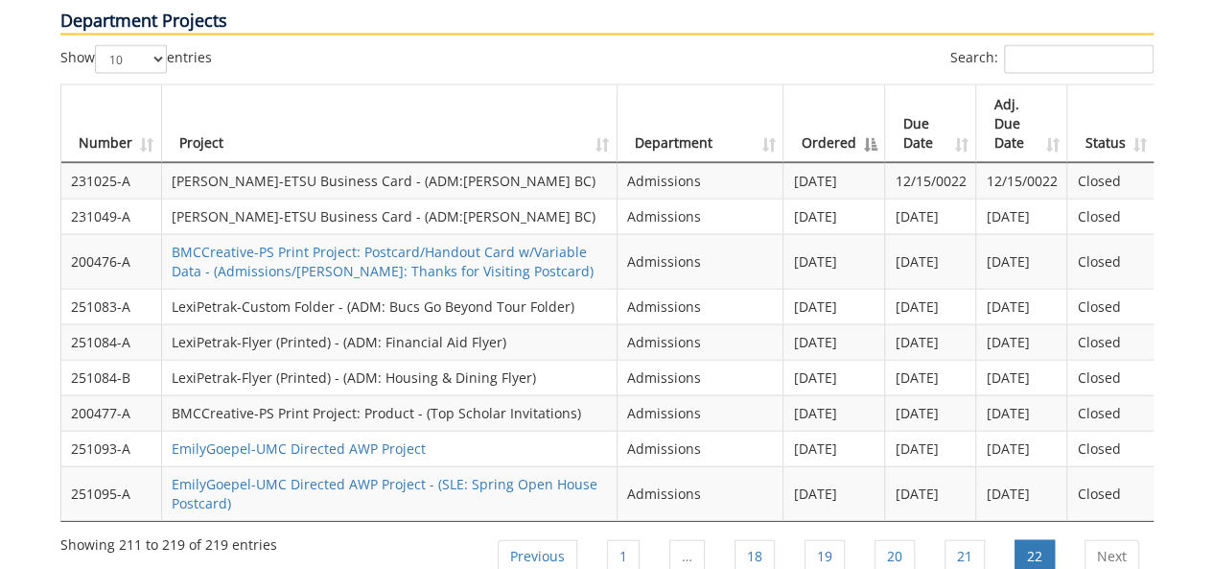
scroll to position [1895, 0]
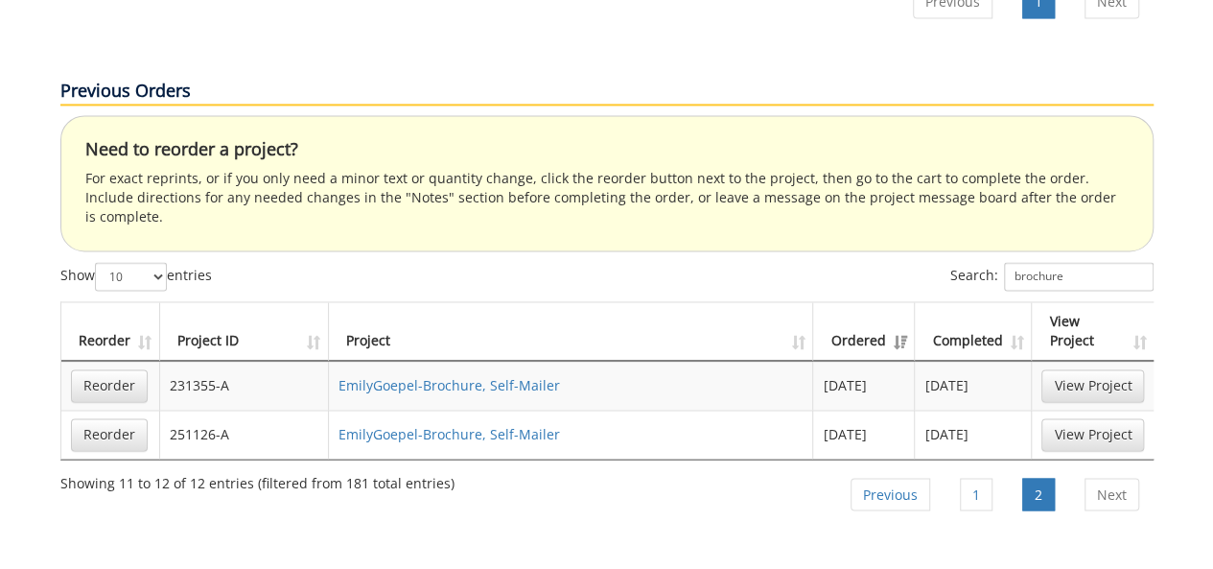
scroll to position [1556, 0]
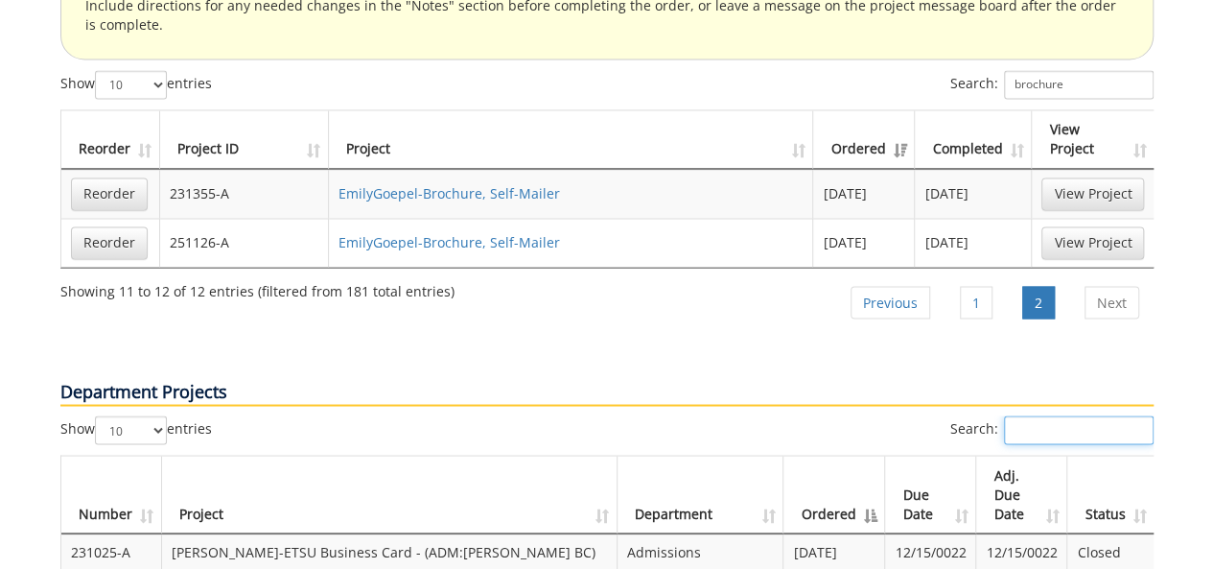
click at [1096, 415] on input "Search:" at bounding box center [1079, 429] width 150 height 29
paste input "250505"
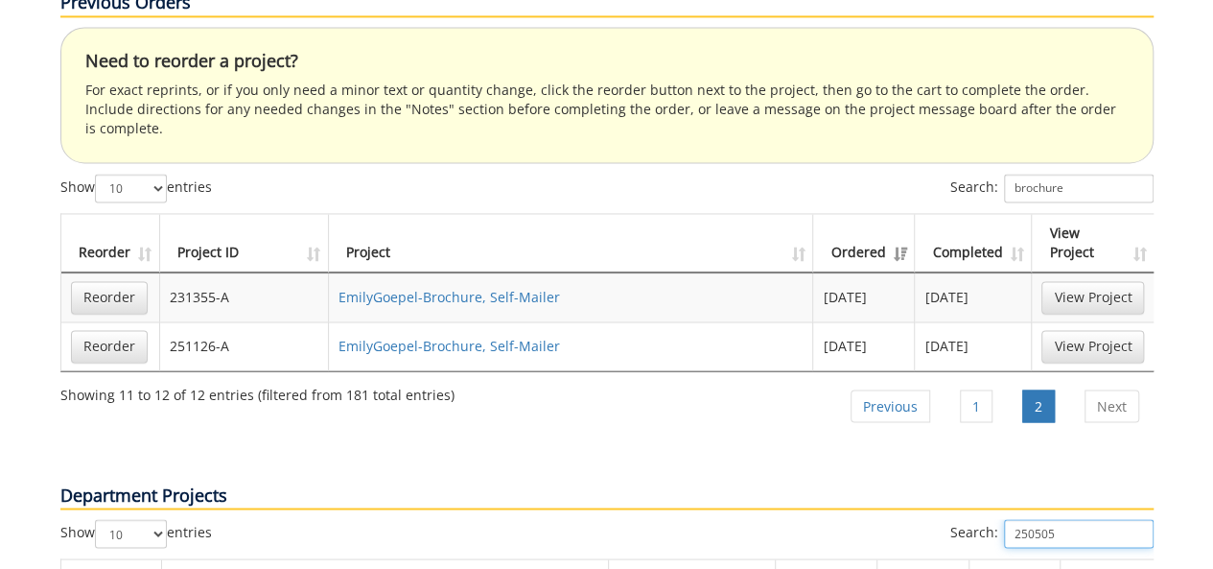
scroll to position [1364, 0]
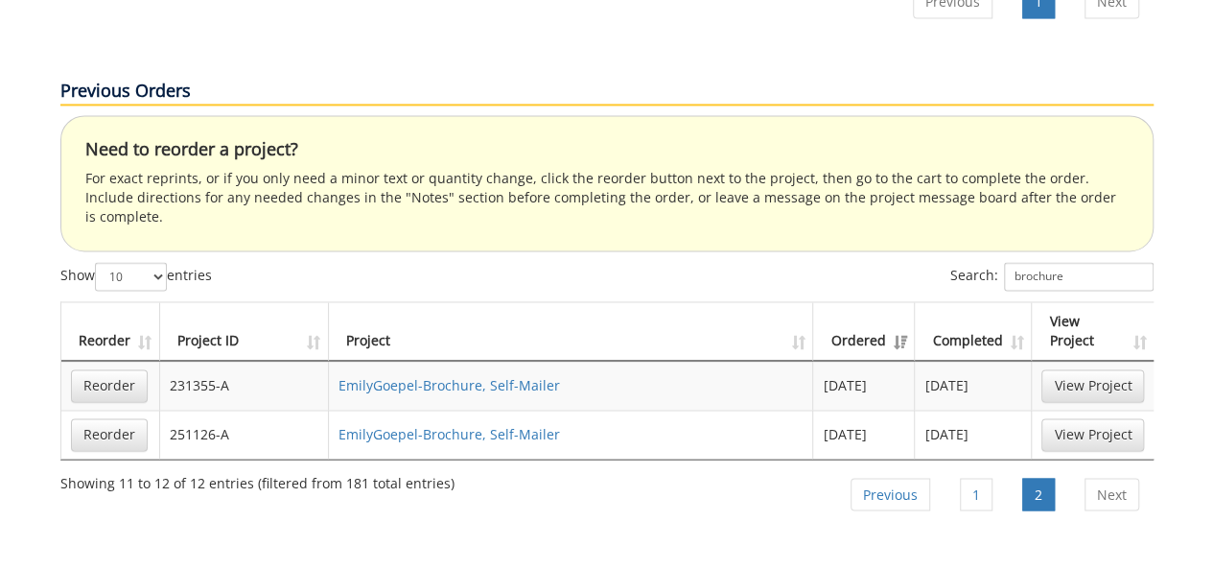
type input "250505"
click at [1111, 262] on input "brochure" at bounding box center [1079, 276] width 150 height 29
paste input "250505"
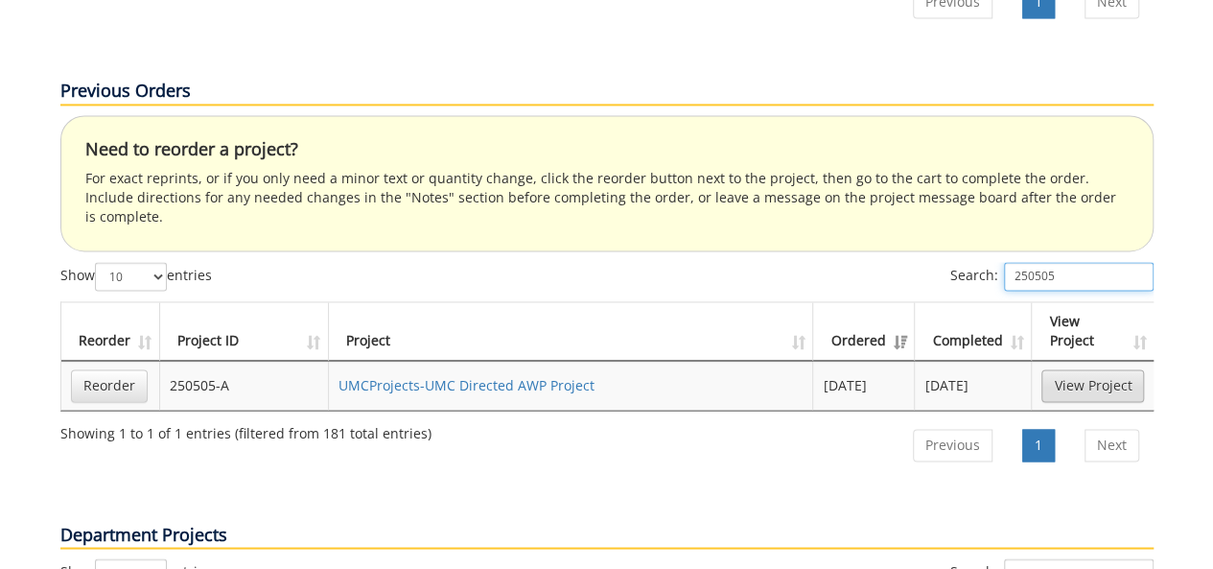
type input "250505"
click at [1082, 369] on link "View Project" at bounding box center [1092, 385] width 103 height 33
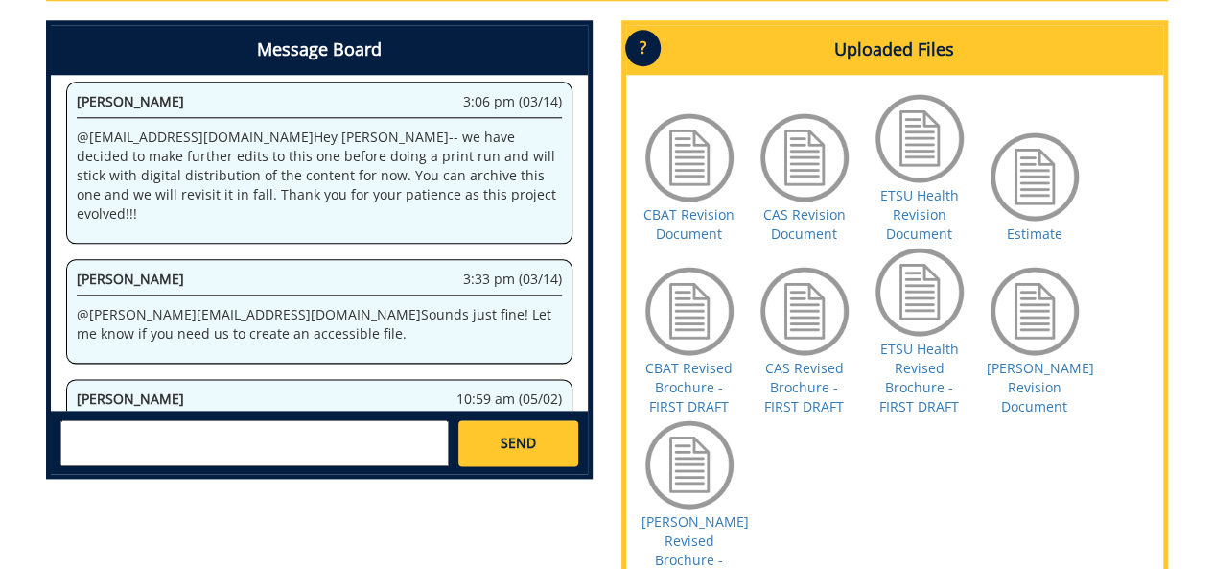
scroll to position [1055, 0]
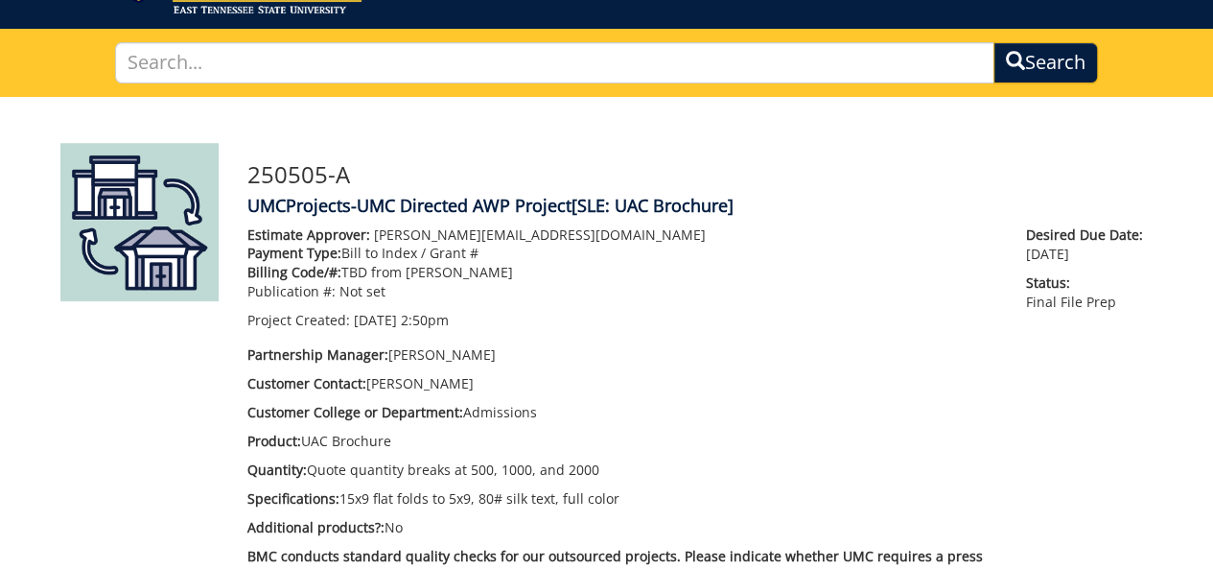
scroll to position [96, 0]
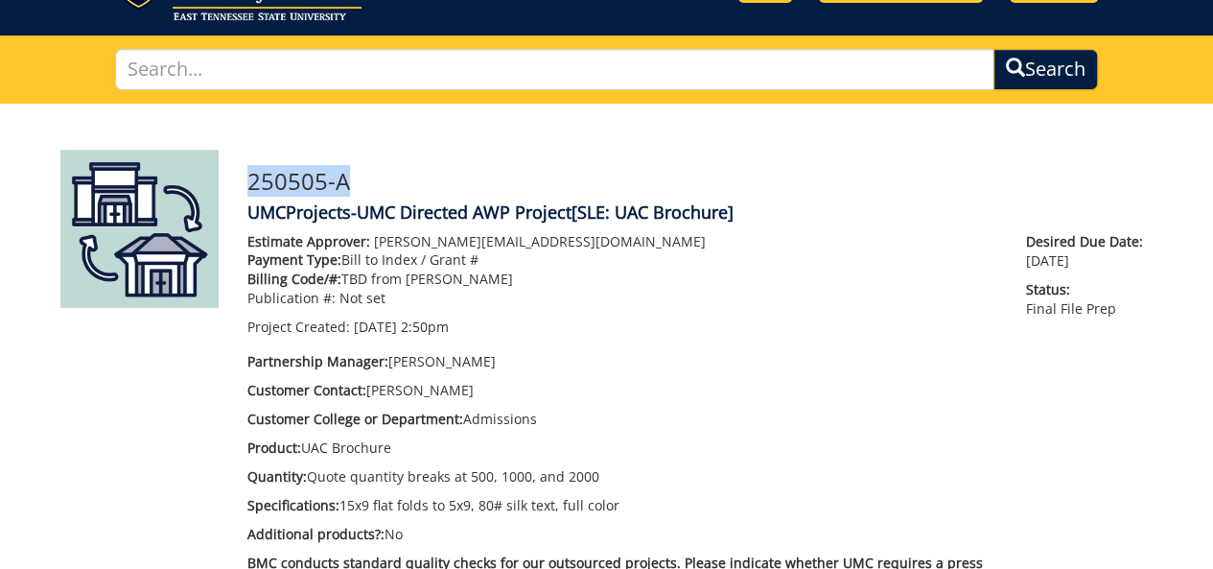
drag, startPoint x: 351, startPoint y: 187, endPoint x: 249, endPoint y: 189, distance: 101.7
click at [249, 189] on h3 "250505-A" at bounding box center [700, 181] width 906 height 25
copy h3 "250505-A"
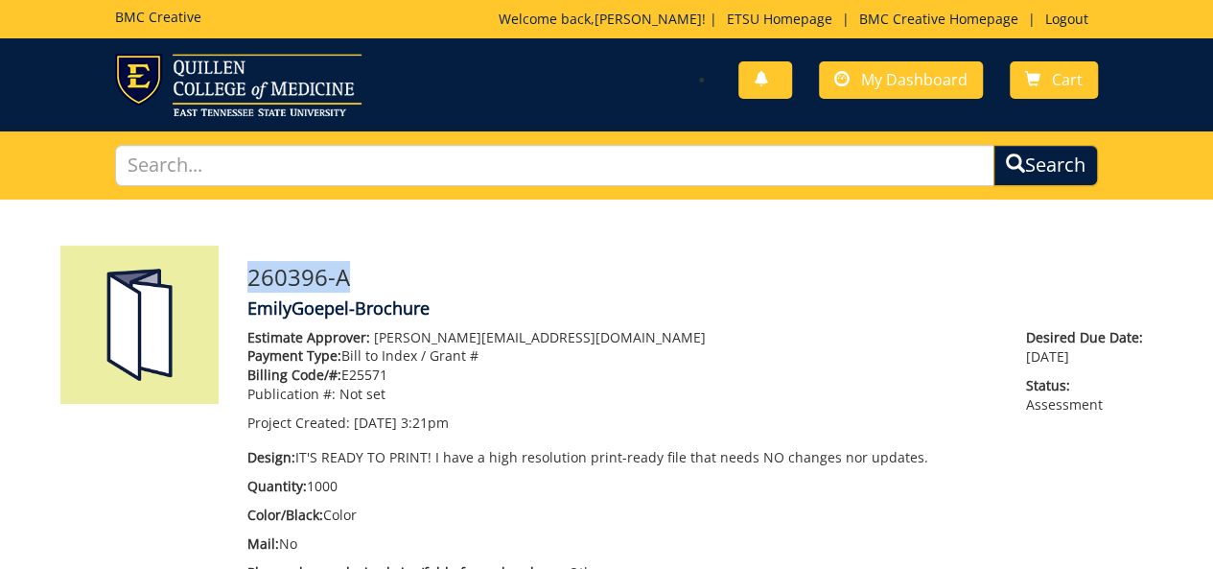
drag, startPoint x: 388, startPoint y: 269, endPoint x: 244, endPoint y: 283, distance: 145.4
click at [244, 283] on div "260396-A EmilyGoepel-Brochure Estimate Approver: [PERSON_NAME][EMAIL_ADDRESS][D…" at bounding box center [700, 443] width 935 height 394
copy h3 "260396-A"
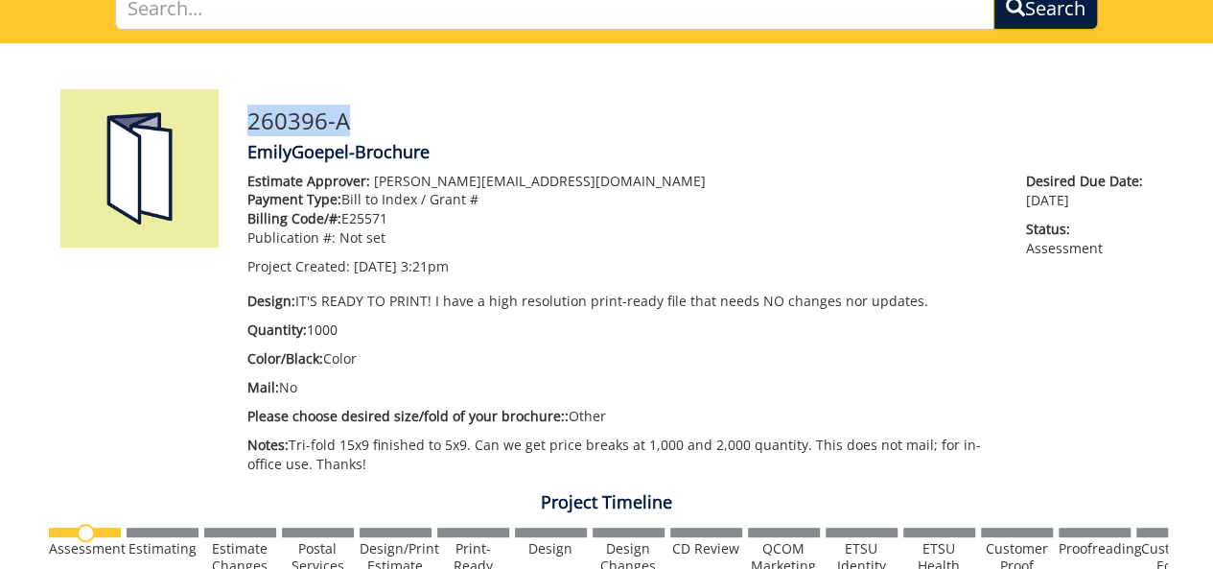
scroll to position [96, 0]
